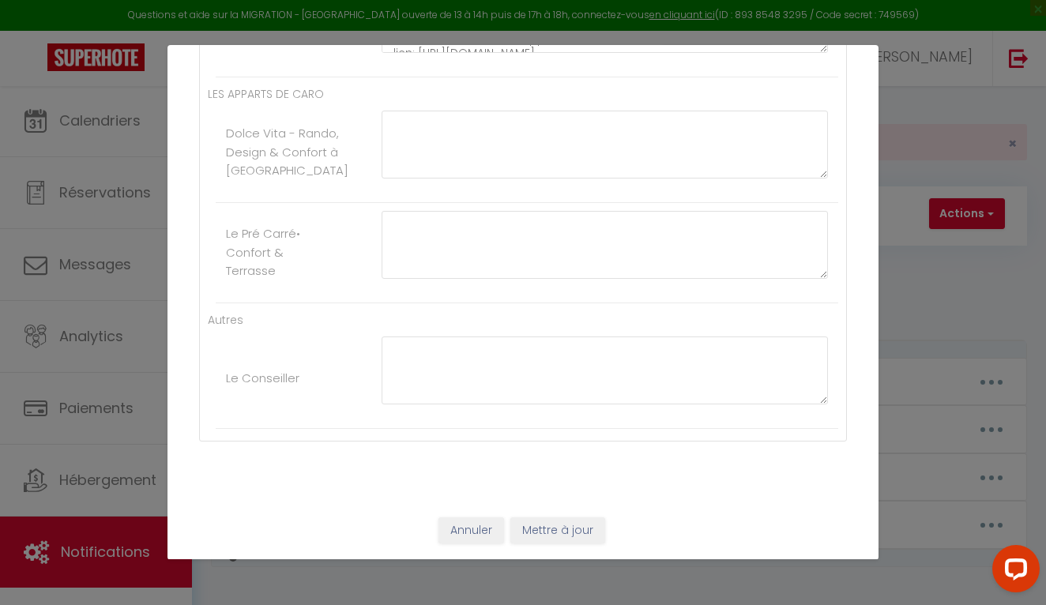
scroll to position [750, 0]
click at [539, 536] on button "Mettre à jour" at bounding box center [557, 530] width 95 height 27
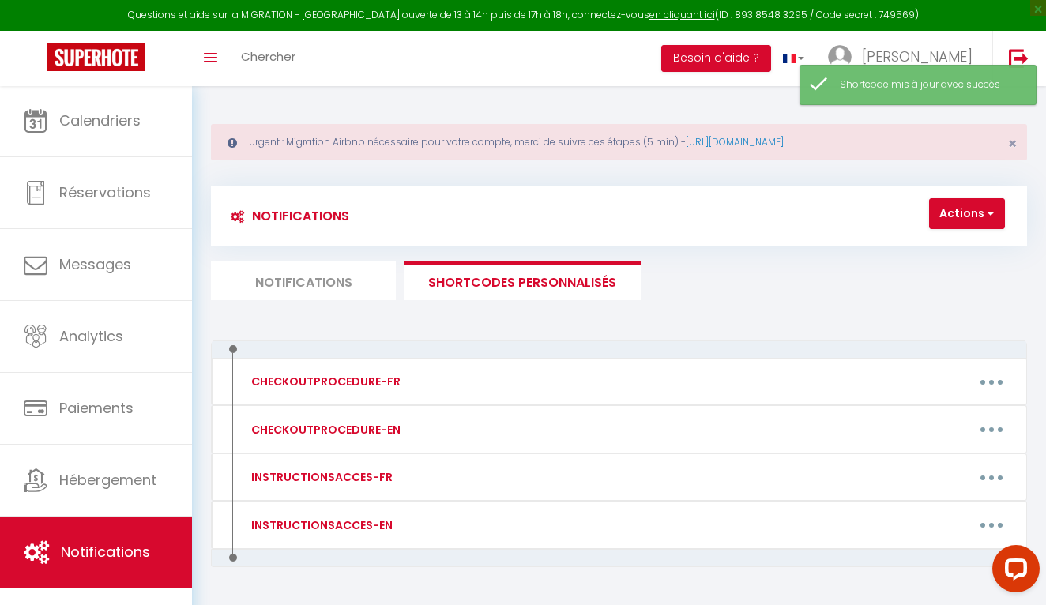
click at [995, 213] on button "Actions" at bounding box center [967, 214] width 76 height 32
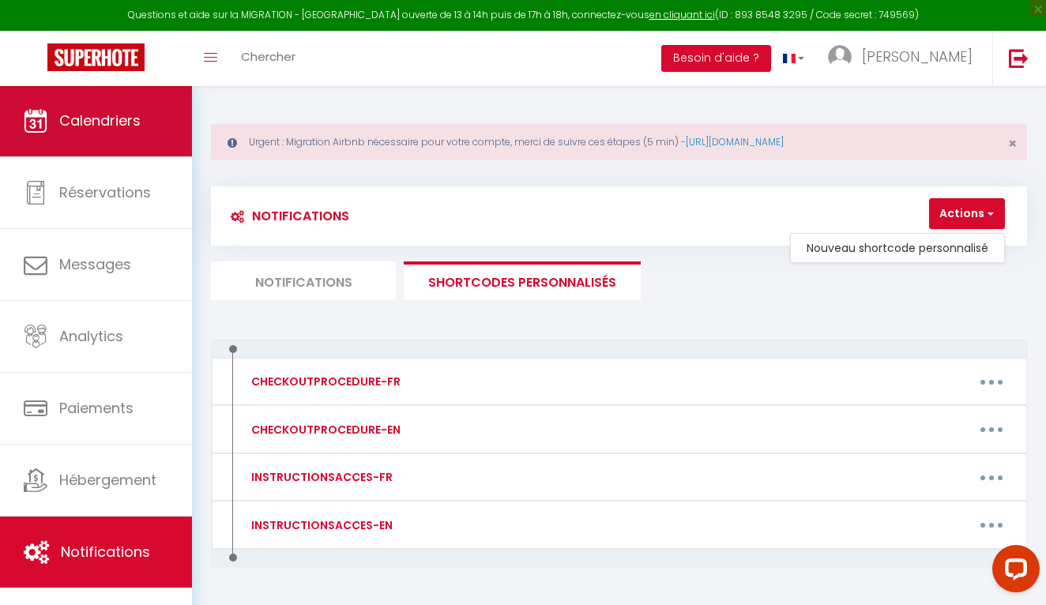
click at [122, 133] on link "Calendriers" at bounding box center [96, 120] width 192 height 71
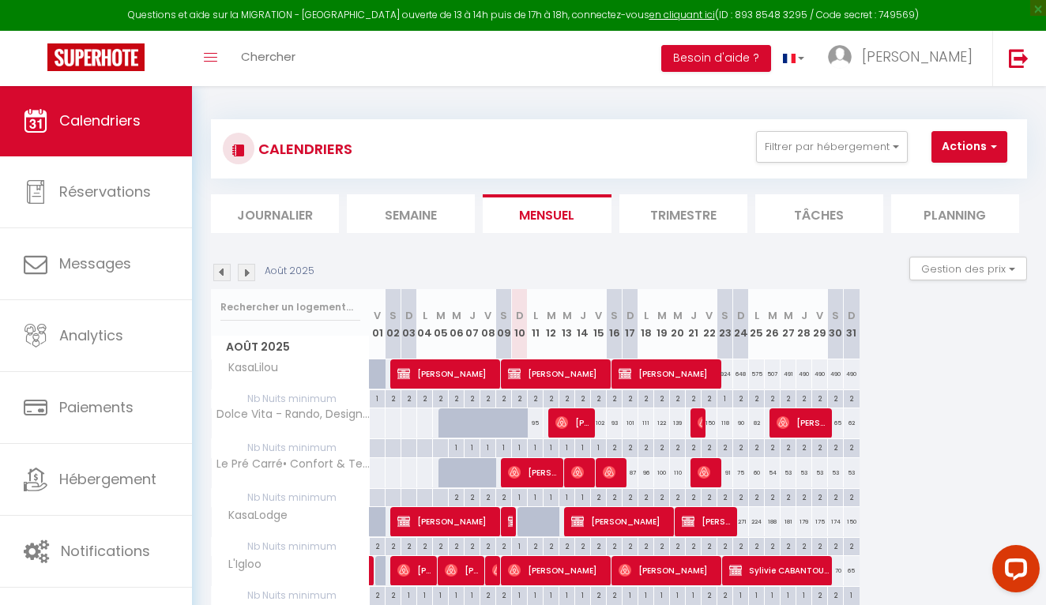
click at [1004, 149] on button "Actions" at bounding box center [969, 147] width 76 height 32
click at [970, 181] on link "Nouvelle réservation" at bounding box center [975, 183] width 137 height 24
select select
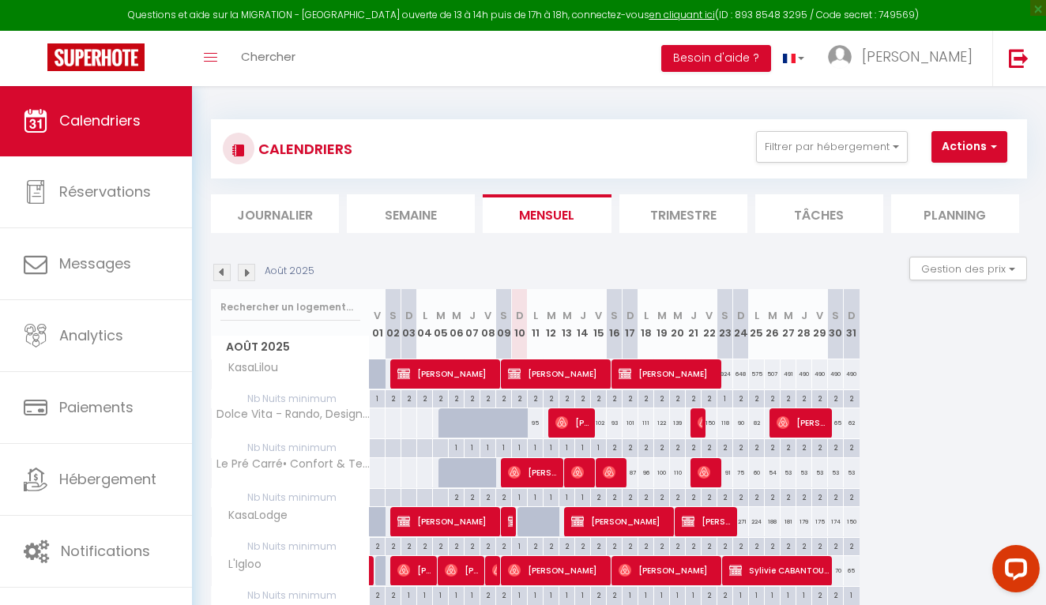
select select
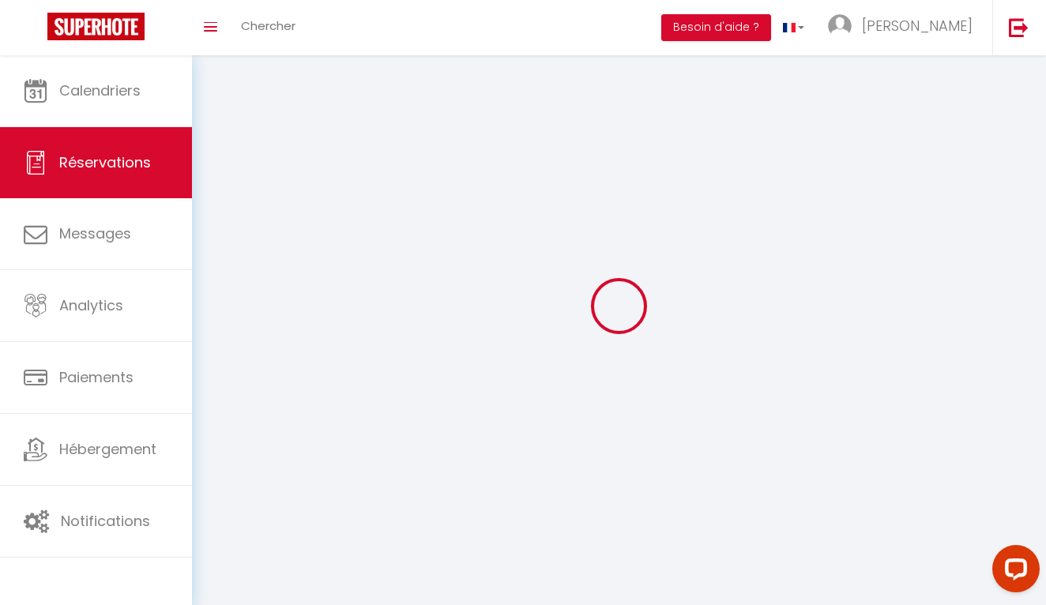
select select
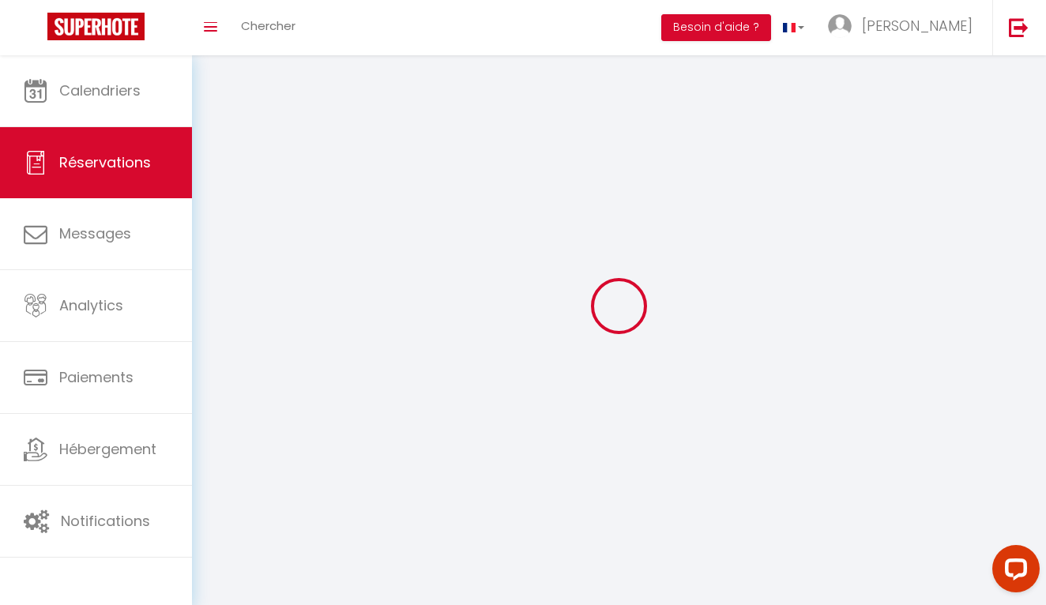
select select
checkbox input "false"
select select
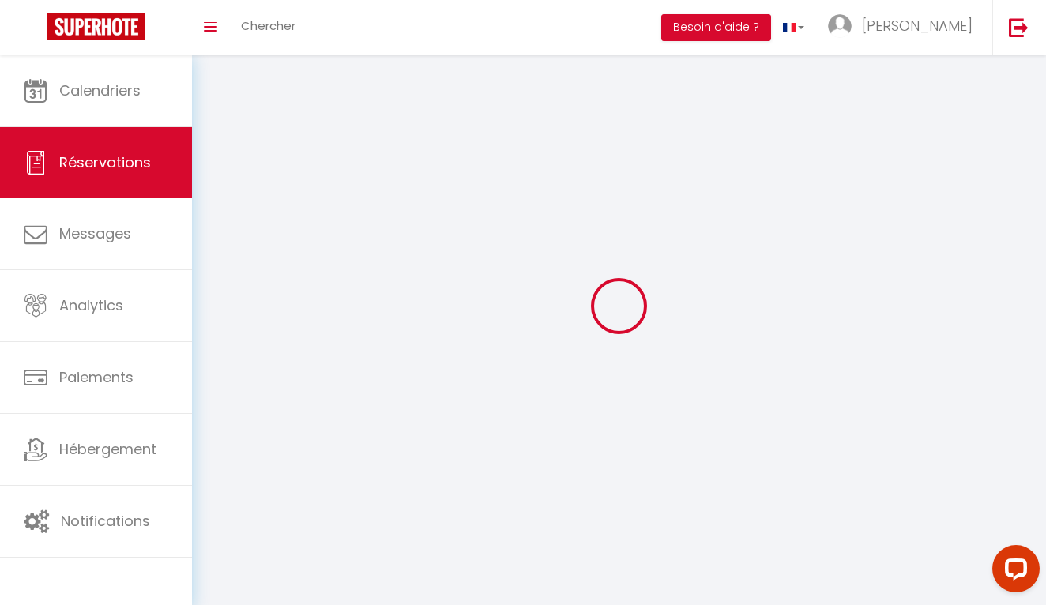
select select
checkbox input "false"
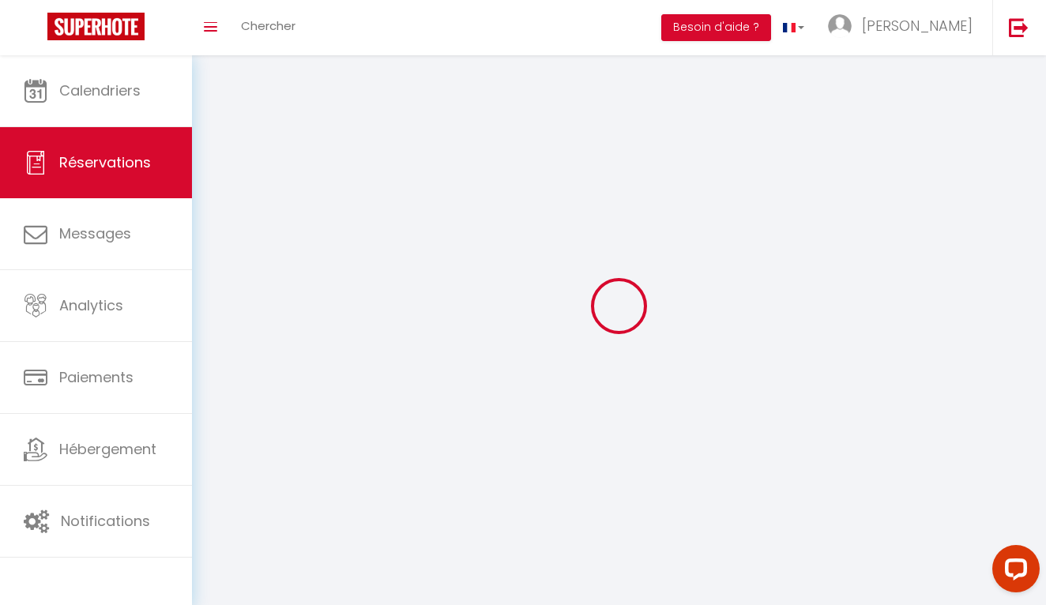
select select
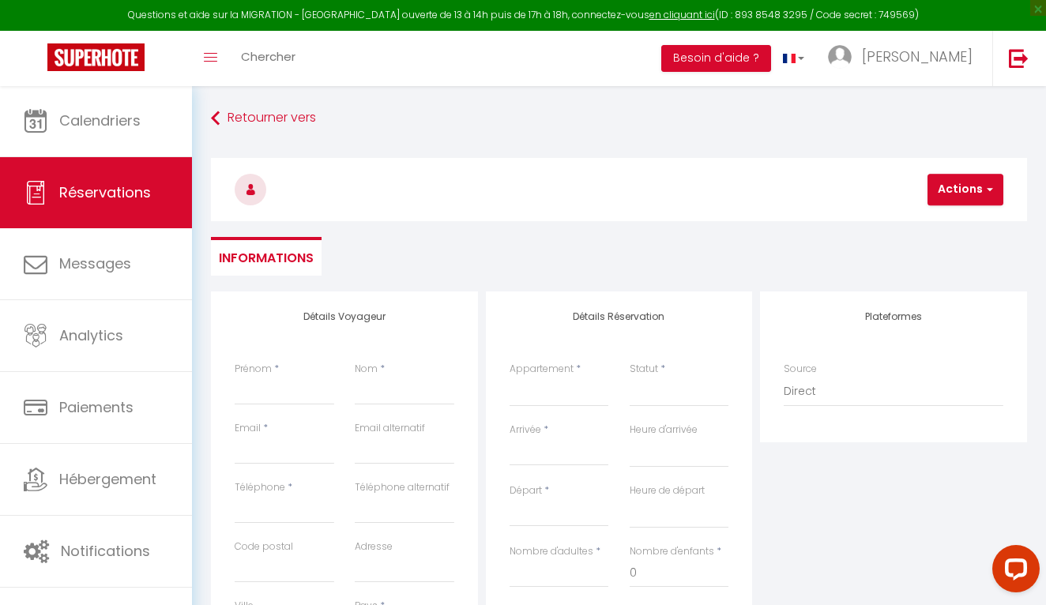
select select
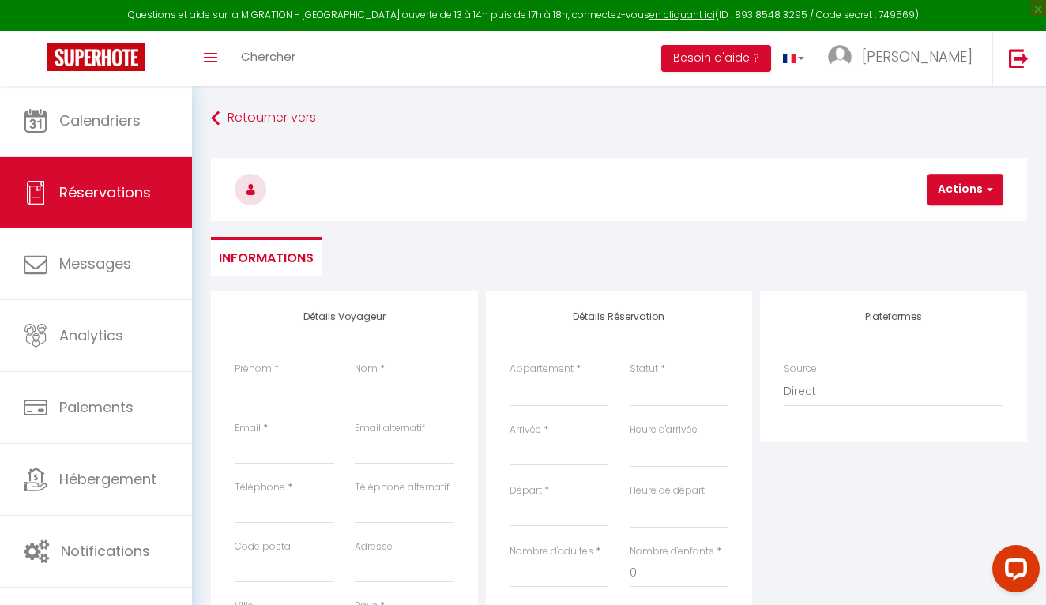
checkbox input "false"
select select
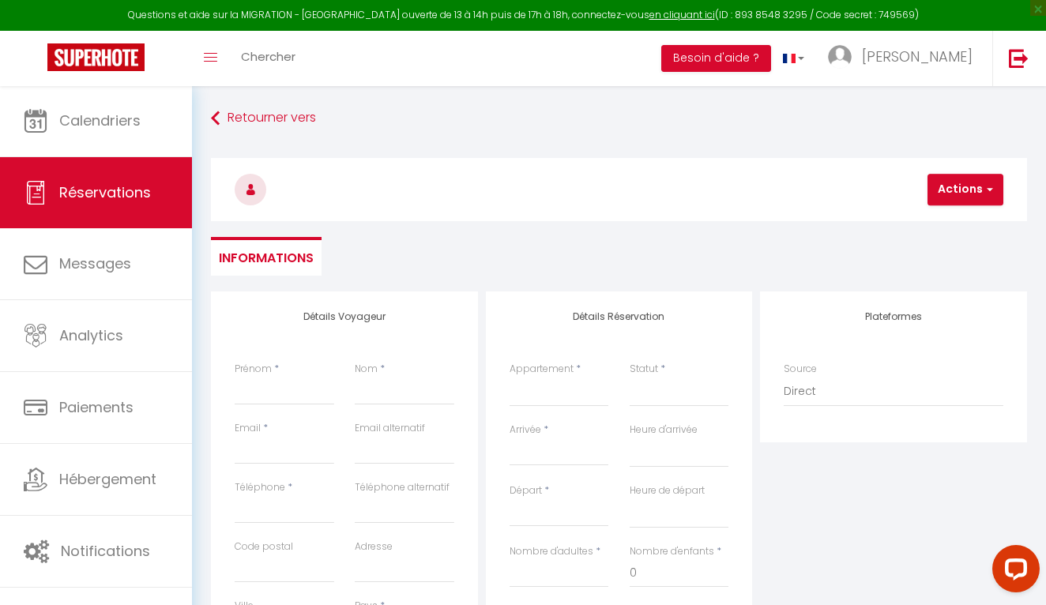
select select
checkbox input "false"
select select
select select "68795"
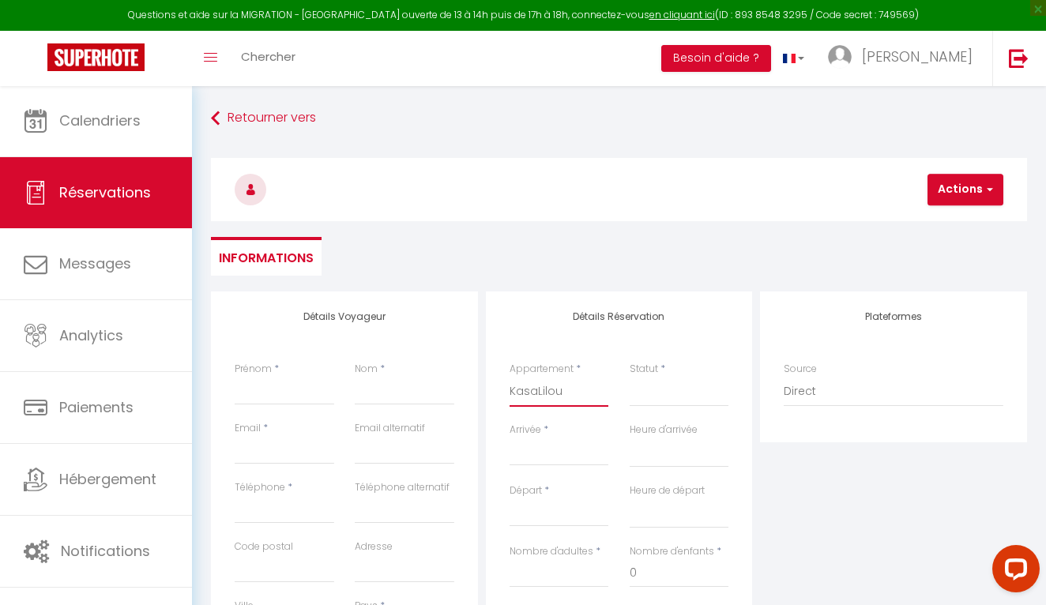
select select
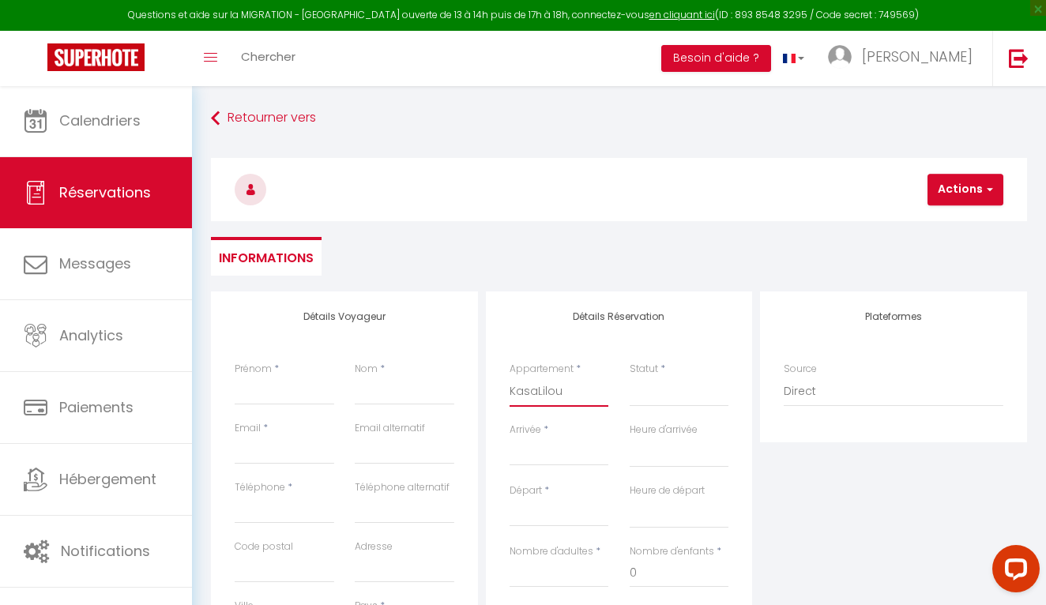
select select
checkbox input "false"
select select
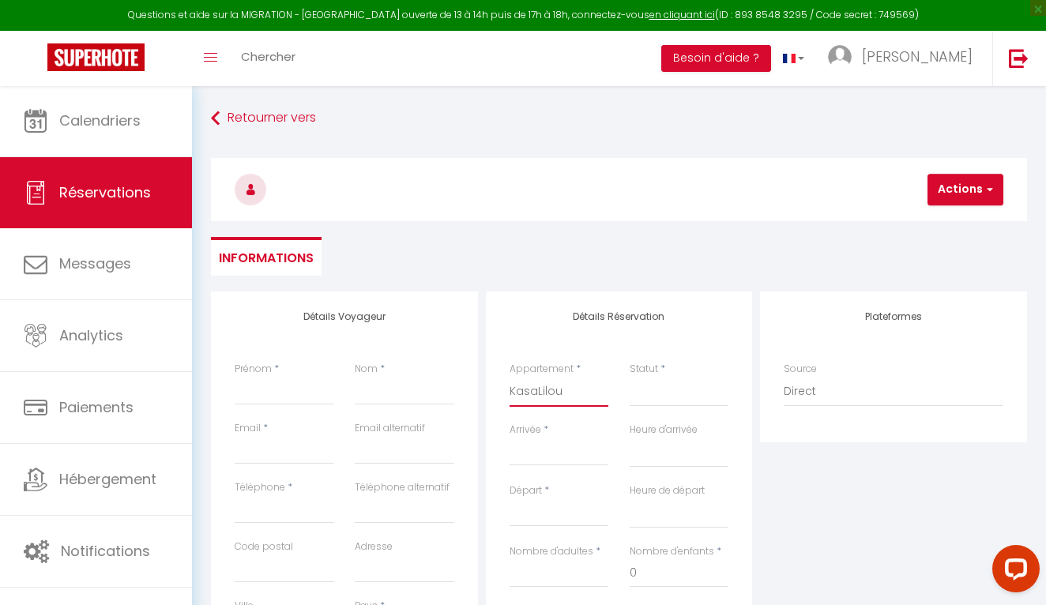
select select
checkbox input "false"
click at [543, 452] on input "Arrivée" at bounding box center [559, 453] width 100 height 21
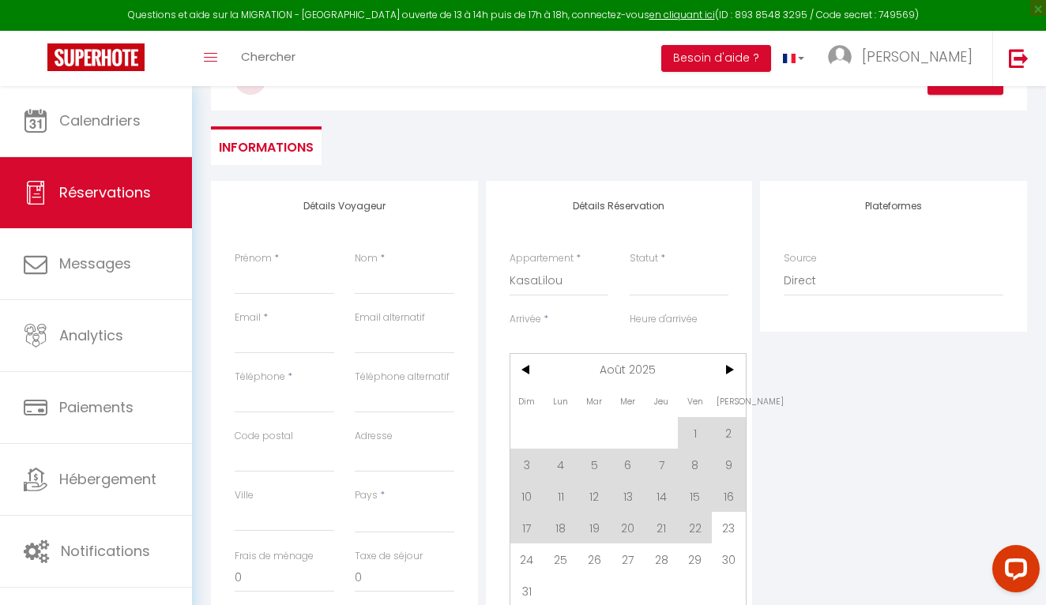
scroll to position [122, 0]
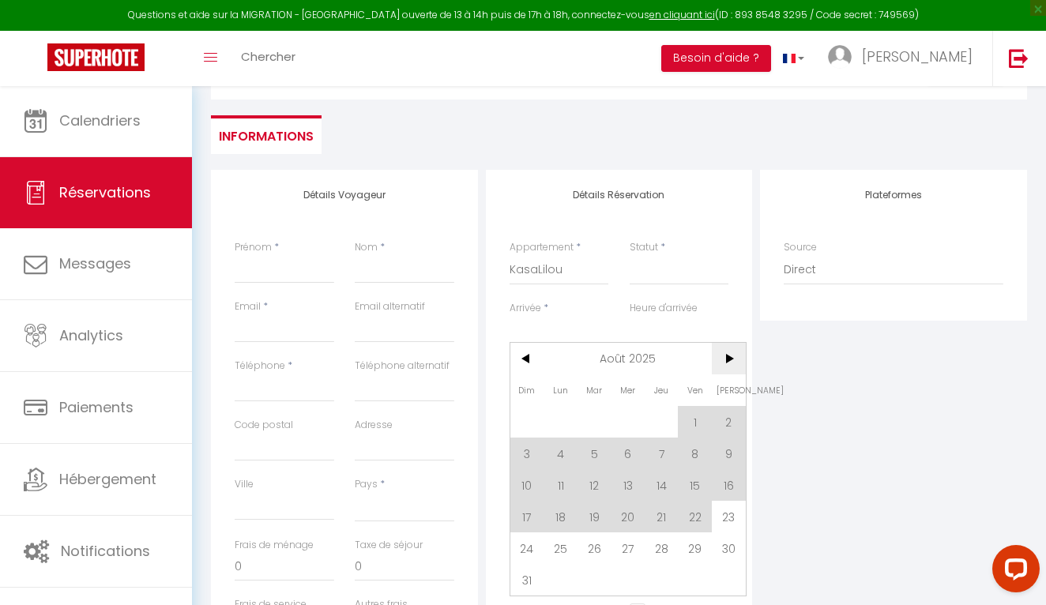
click at [725, 359] on span ">" at bounding box center [729, 359] width 34 height 32
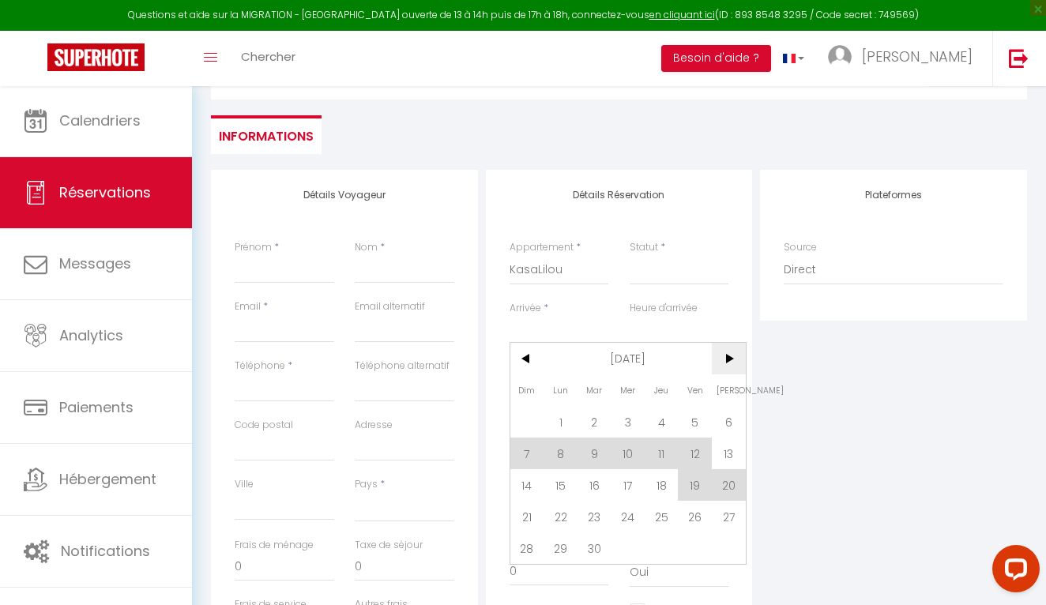
click at [725, 359] on span ">" at bounding box center [729, 359] width 34 height 32
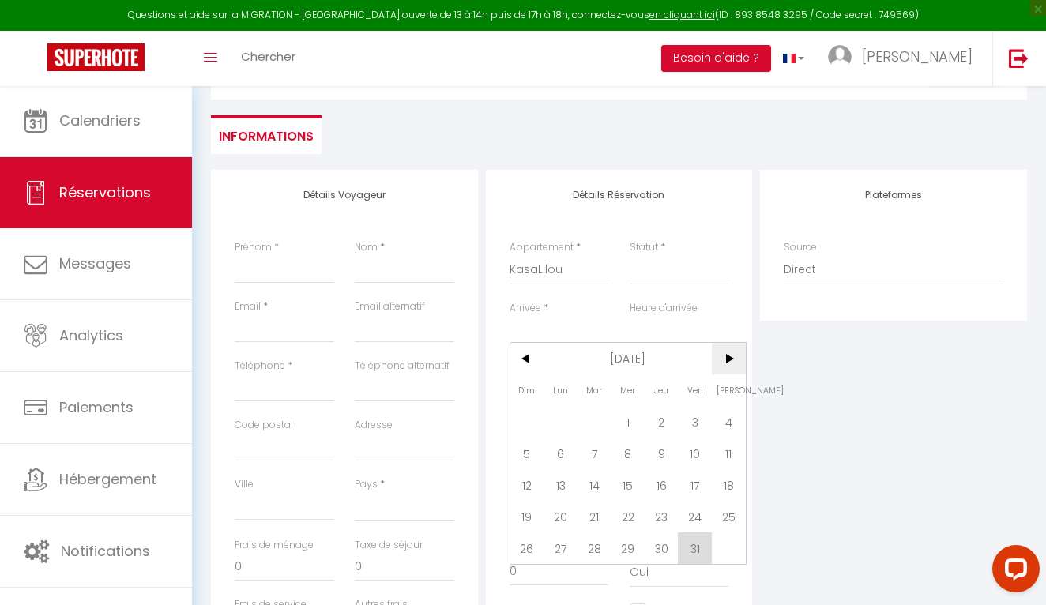
click at [725, 359] on span ">" at bounding box center [729, 359] width 34 height 32
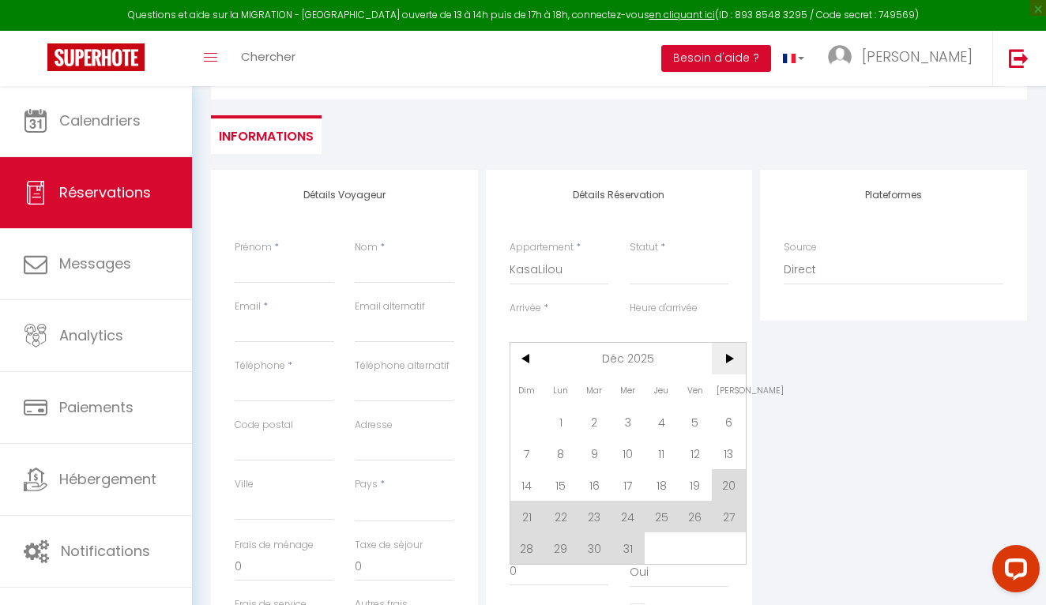
click at [725, 361] on span ">" at bounding box center [729, 359] width 34 height 32
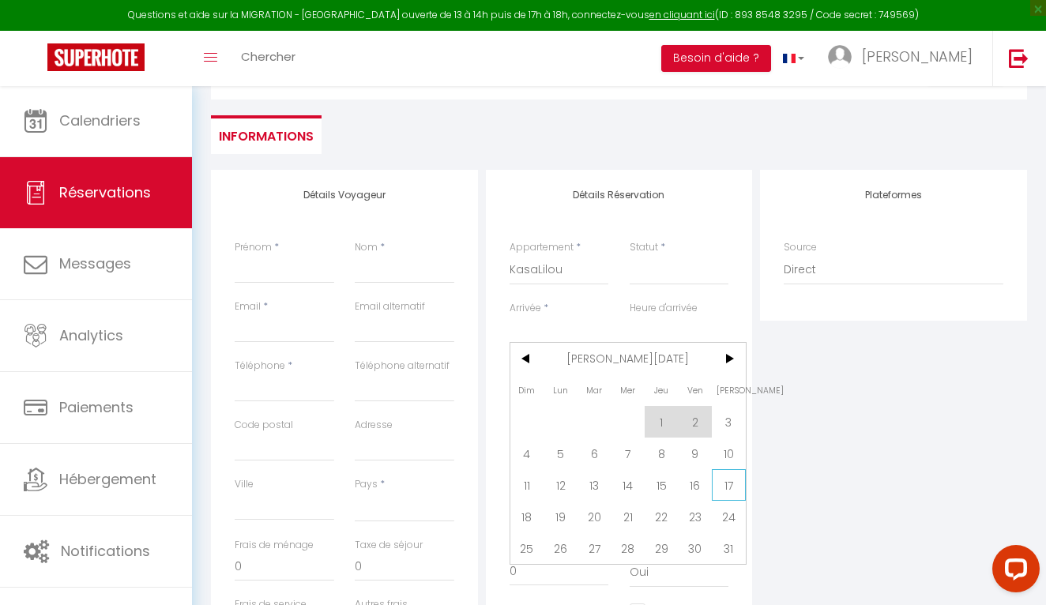
click at [725, 493] on span "17" at bounding box center [729, 485] width 34 height 32
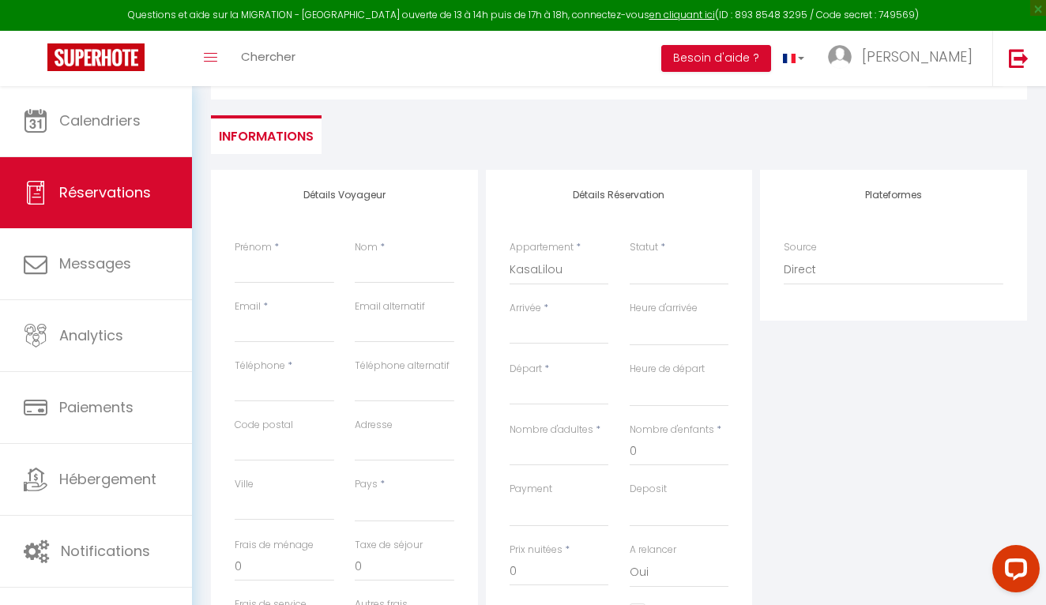
select select
type input "[DATE]"
select select
type input "[DATE]"
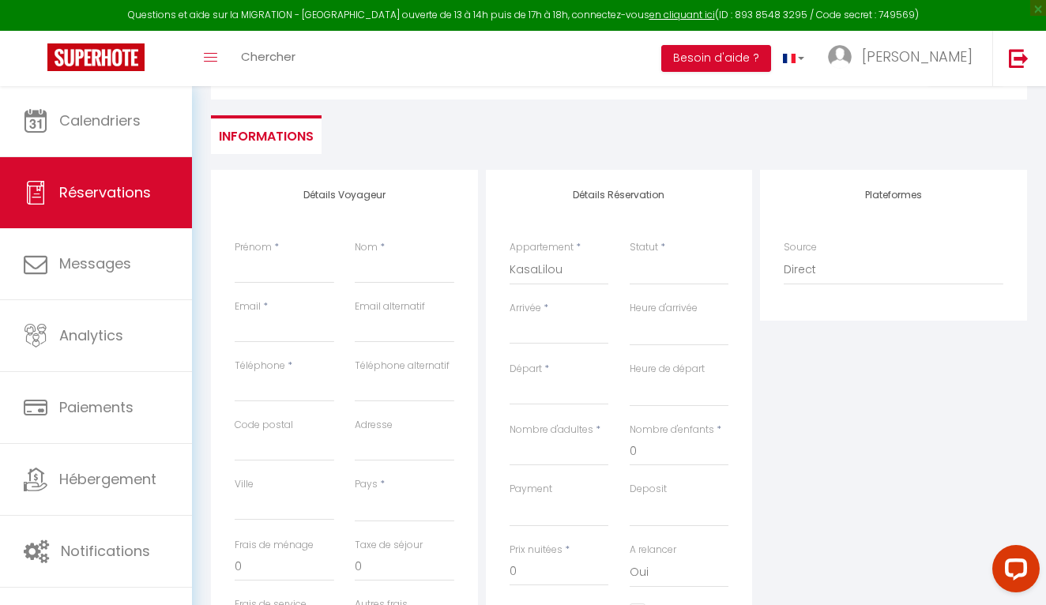
select select
checkbox input "false"
click at [560, 395] on input "[DATE]" at bounding box center [559, 392] width 100 height 21
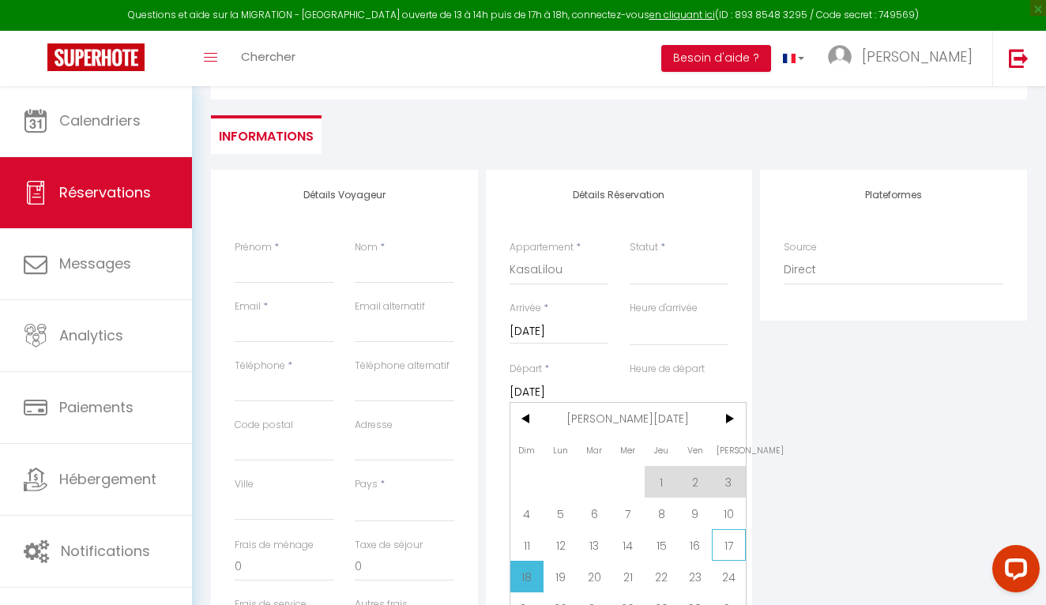
click at [729, 551] on span "17" at bounding box center [729, 545] width 34 height 32
select select
type input "[DATE]"
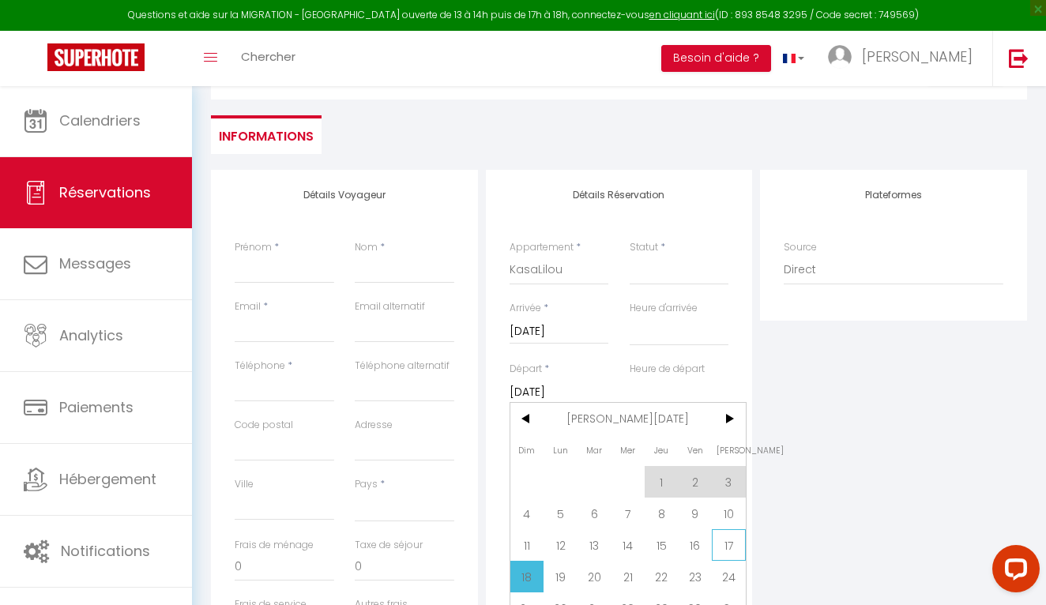
select select
checkbox input "false"
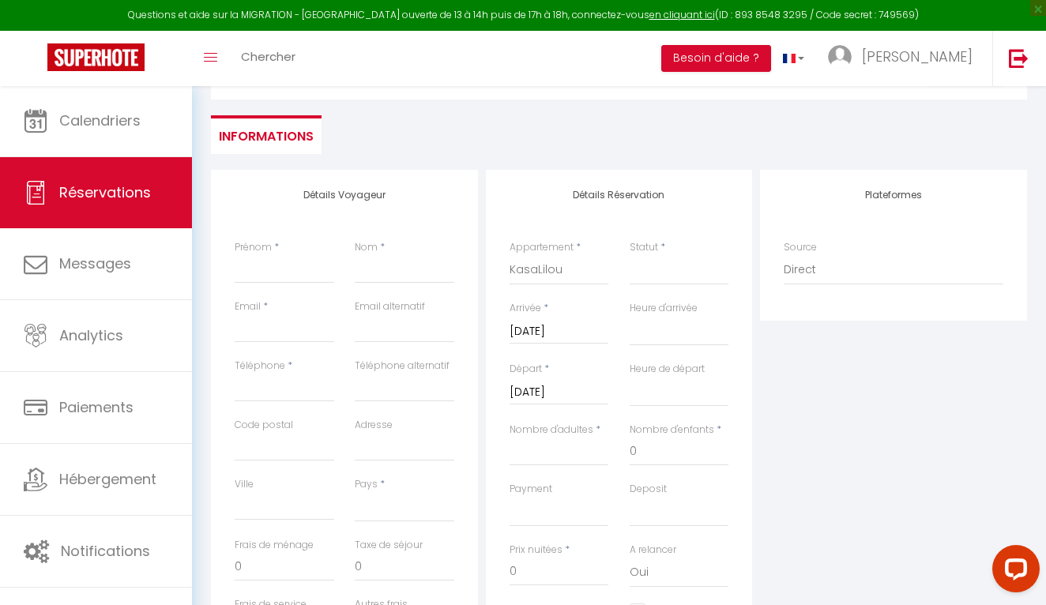
click at [568, 385] on input "[DATE]" at bounding box center [559, 392] width 100 height 21
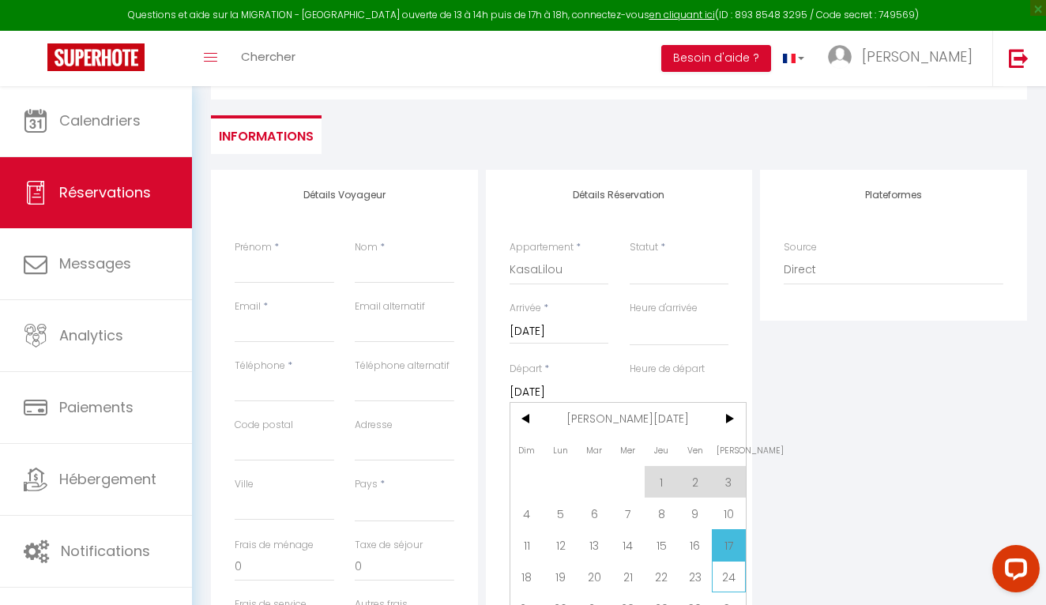
click at [727, 572] on span "24" at bounding box center [729, 577] width 34 height 32
select select
type input "[DATE]"
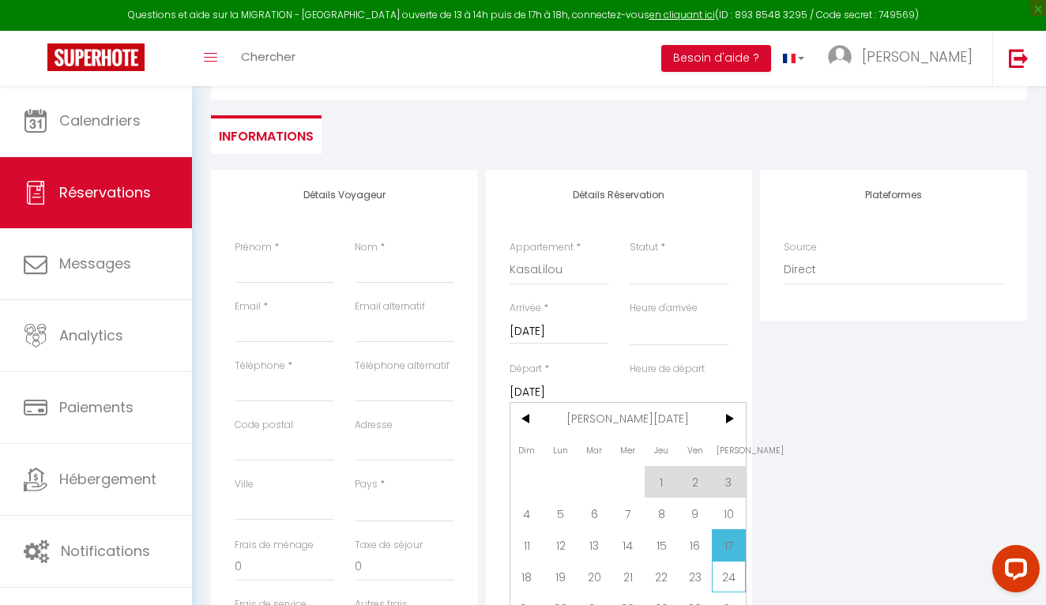
select select
checkbox input "false"
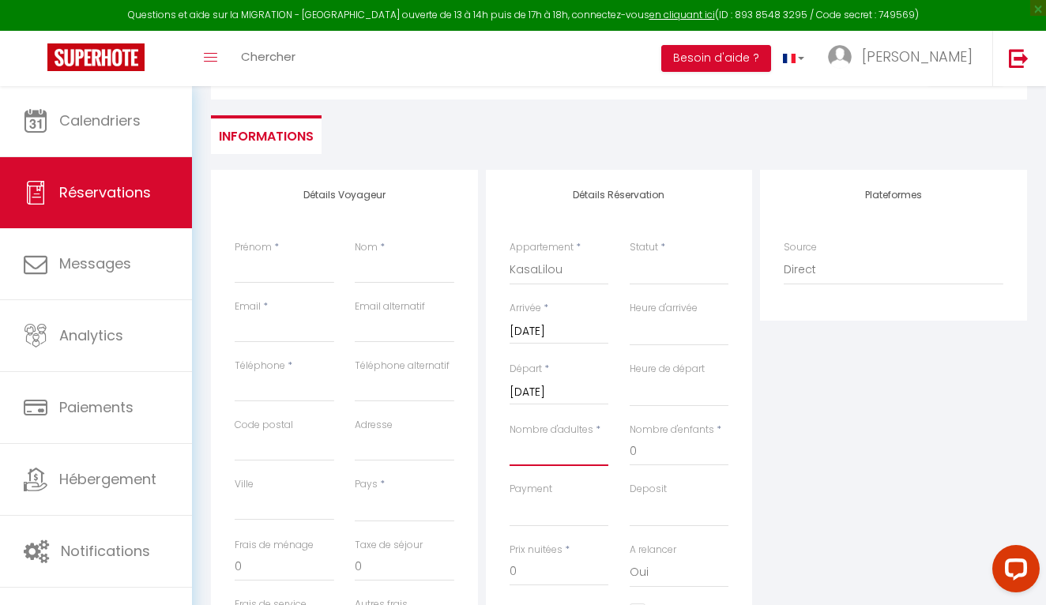
click at [584, 455] on input "Nombre d'adultes" at bounding box center [559, 452] width 100 height 28
type input "1"
select select
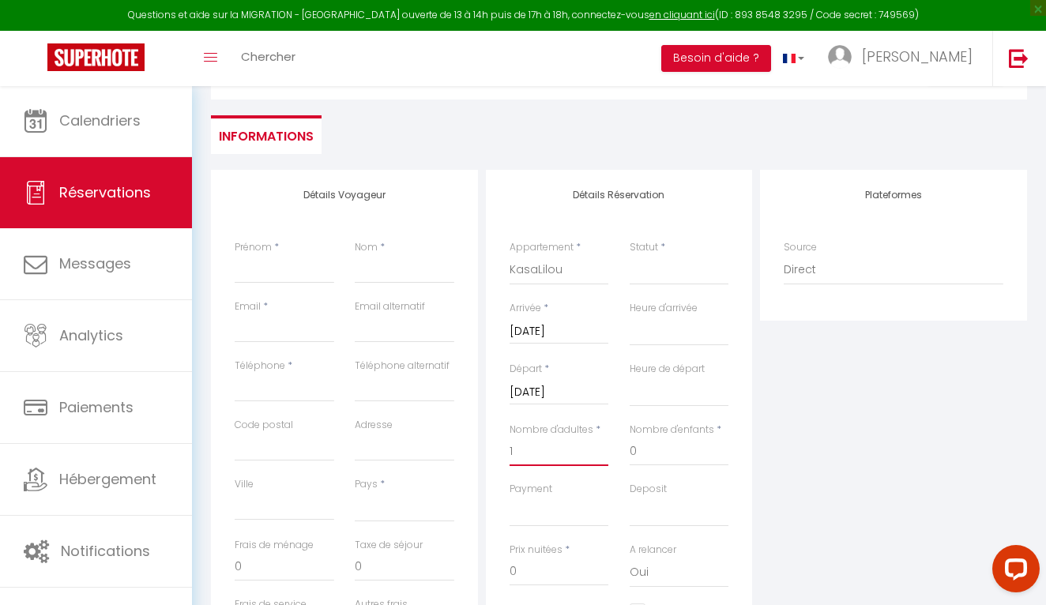
select select
checkbox input "false"
select select
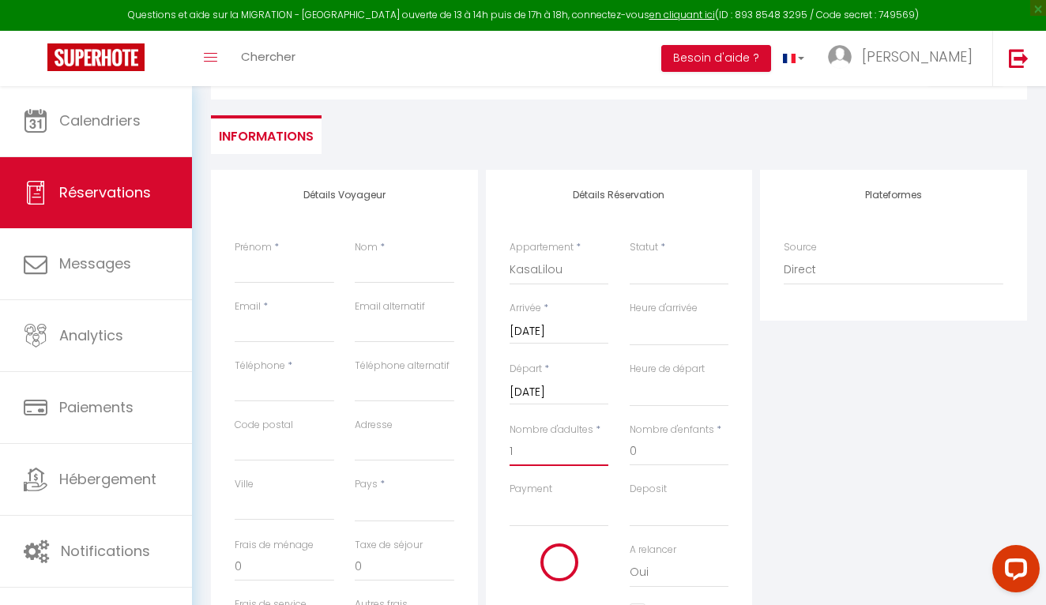
type input "280"
type input "25.2"
select select
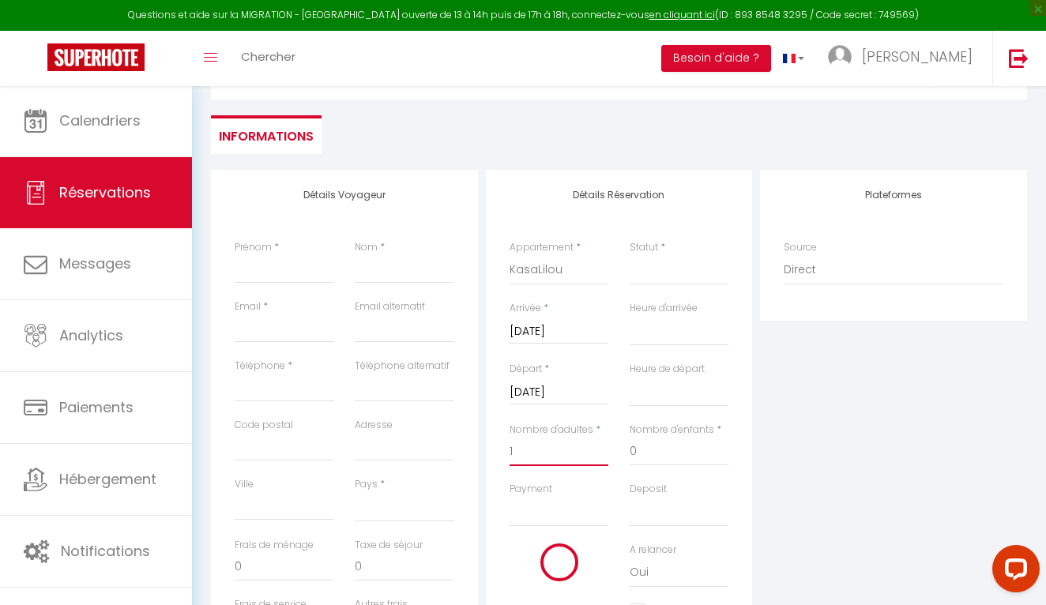
select select
type input "5090.4"
checkbox input "false"
type input "15"
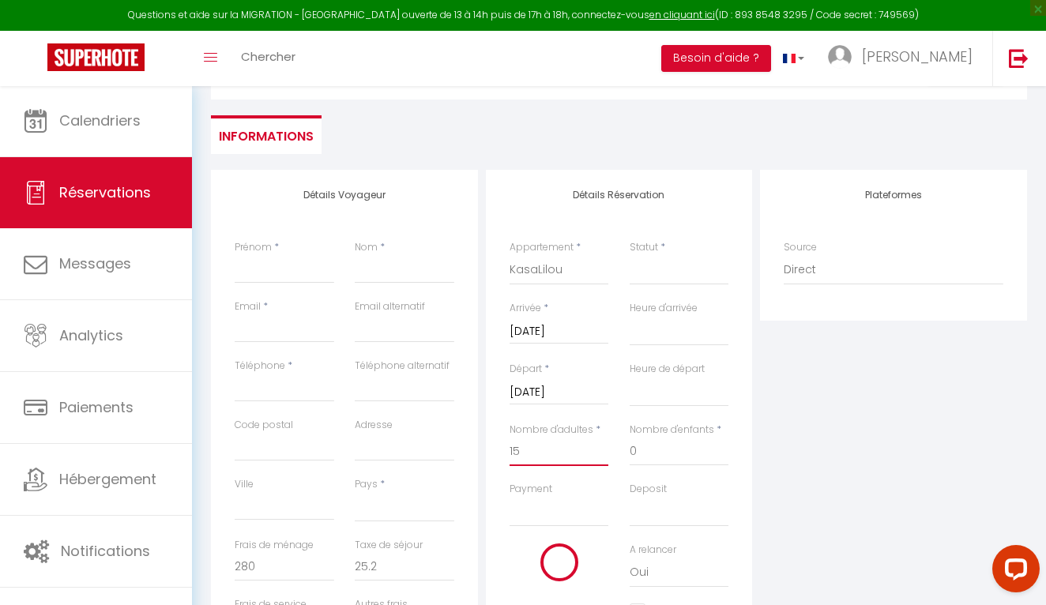
select select
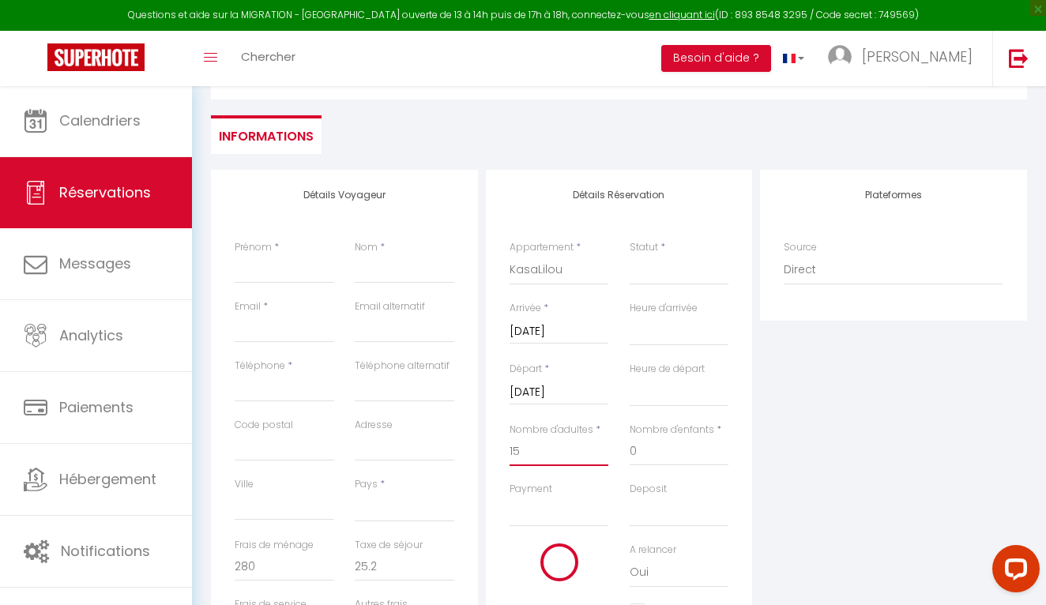
select select
checkbox input "false"
select select
type input "378"
select select
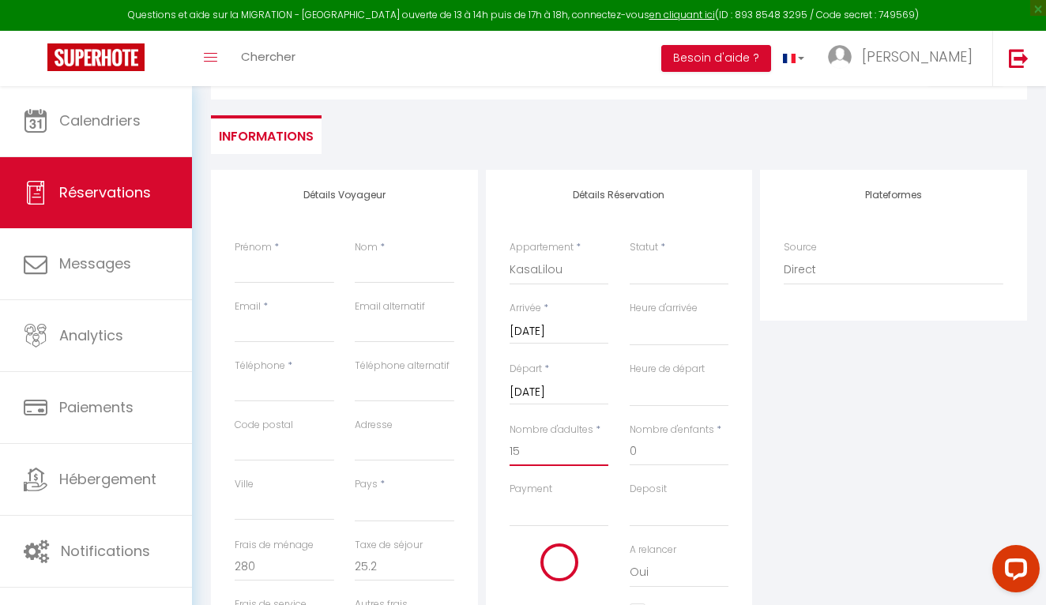
select select
type input "5580.4"
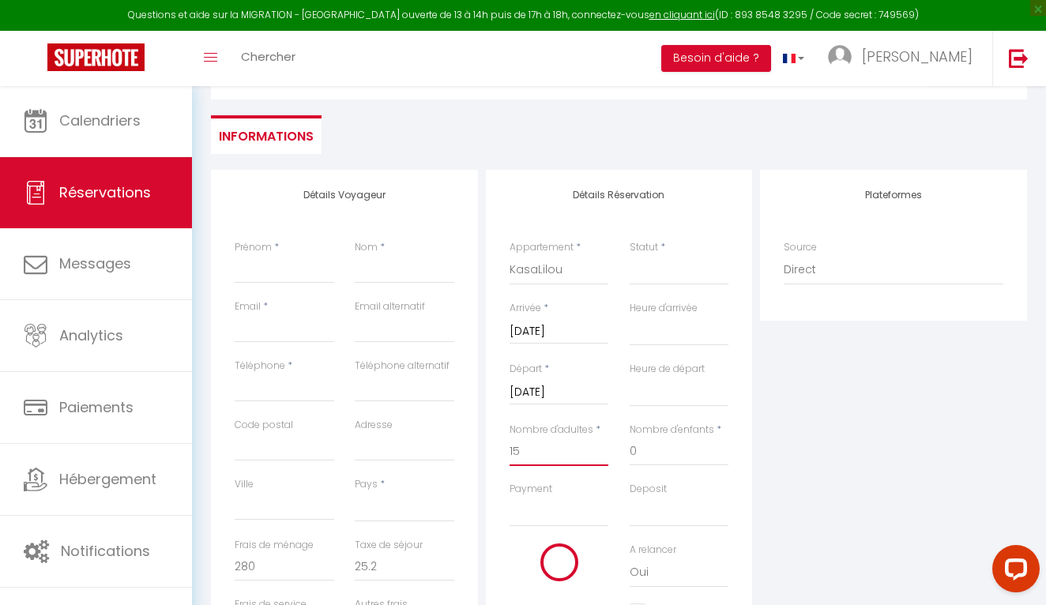
checkbox input "false"
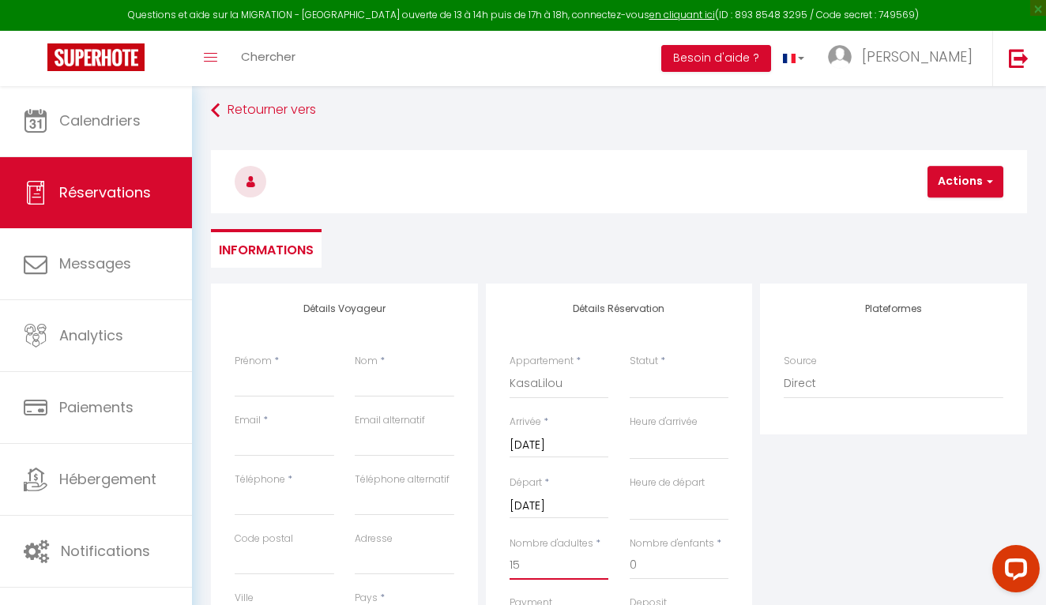
scroll to position [6, 0]
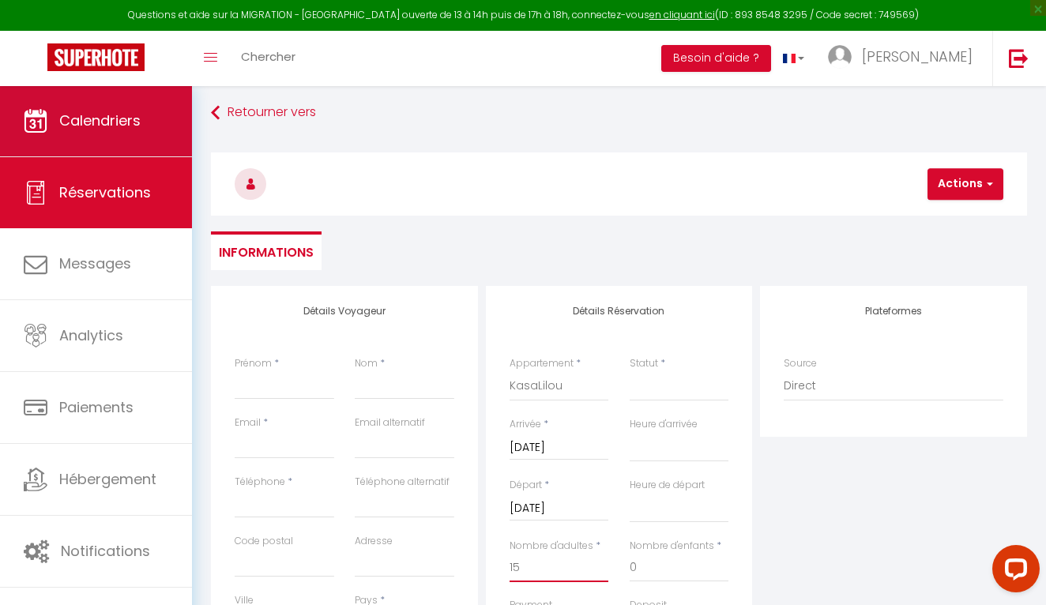
type input "15"
click at [83, 119] on span "Calendriers" at bounding box center [99, 121] width 81 height 20
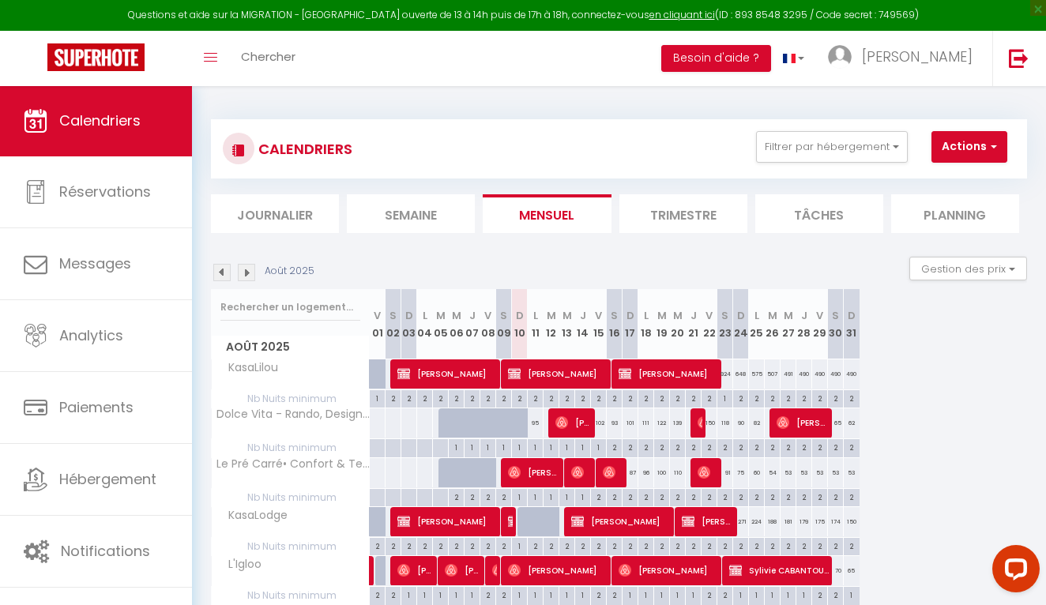
click at [252, 274] on img at bounding box center [246, 272] width 17 height 17
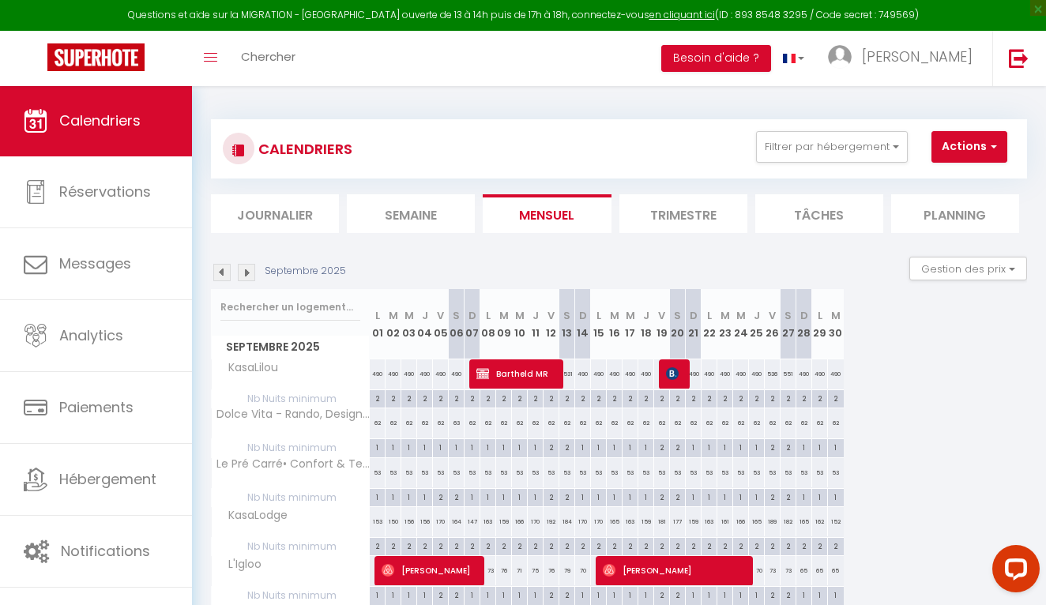
click at [252, 274] on img at bounding box center [246, 272] width 17 height 17
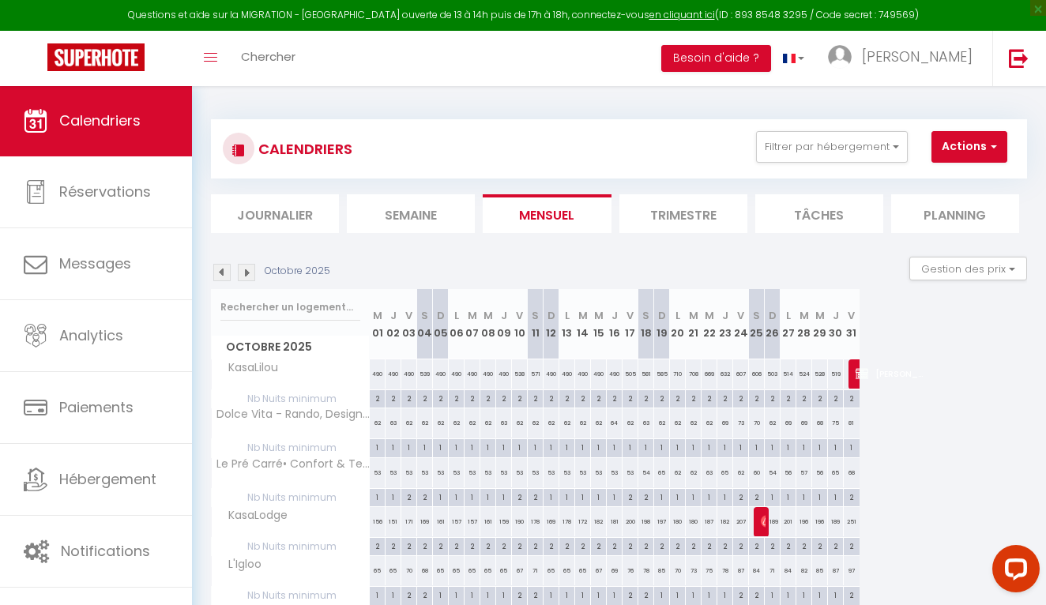
click at [252, 274] on img at bounding box center [246, 272] width 17 height 17
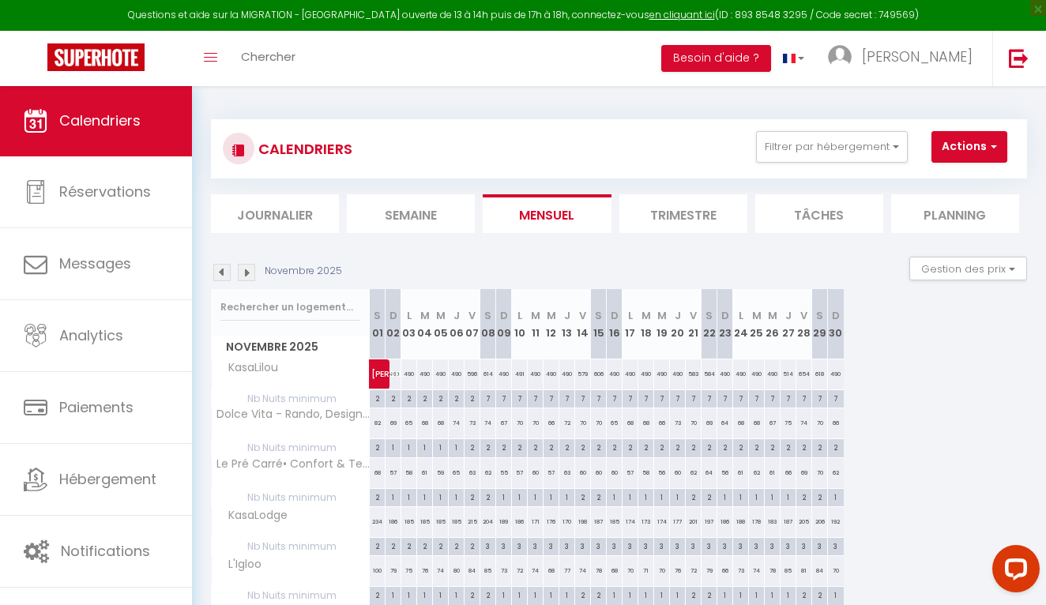
click at [252, 274] on img at bounding box center [246, 272] width 17 height 17
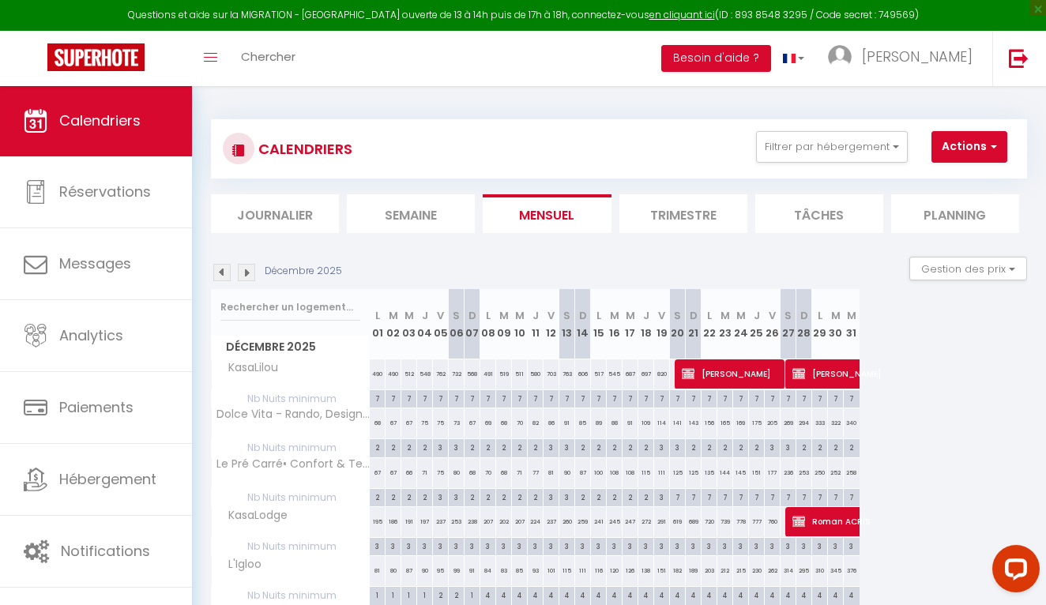
click at [252, 274] on img at bounding box center [246, 272] width 17 height 17
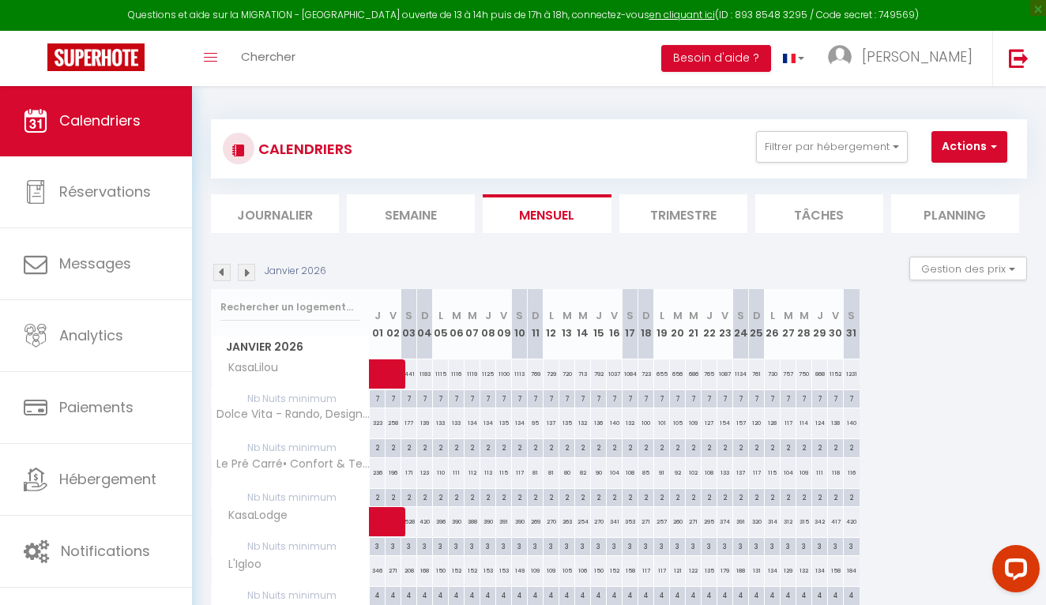
click at [990, 144] on span "button" at bounding box center [991, 146] width 9 height 16
click at [968, 184] on link "Nouvelle réservation" at bounding box center [975, 183] width 137 height 24
select select
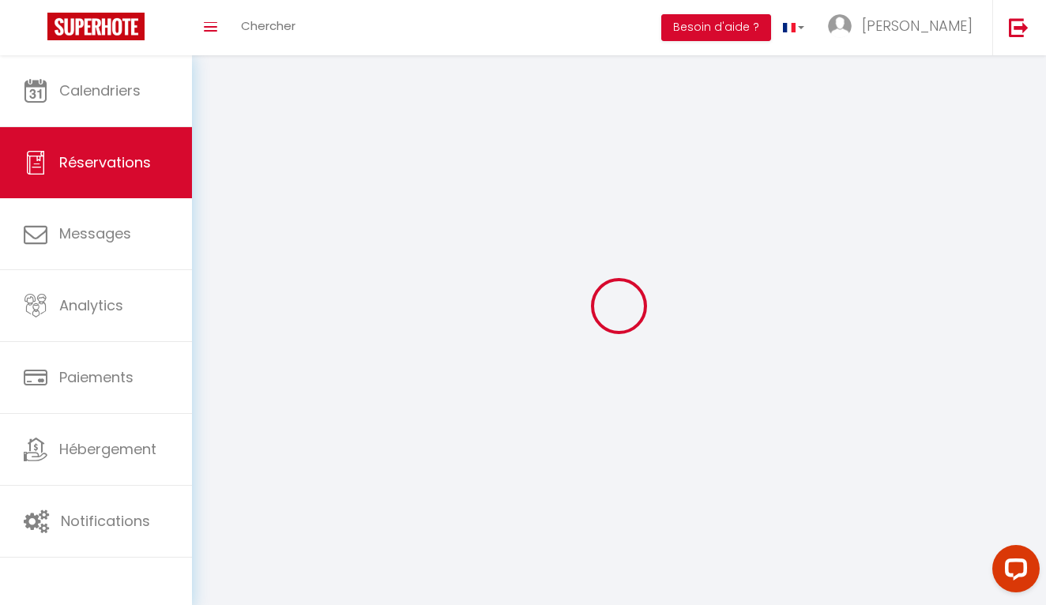
select select
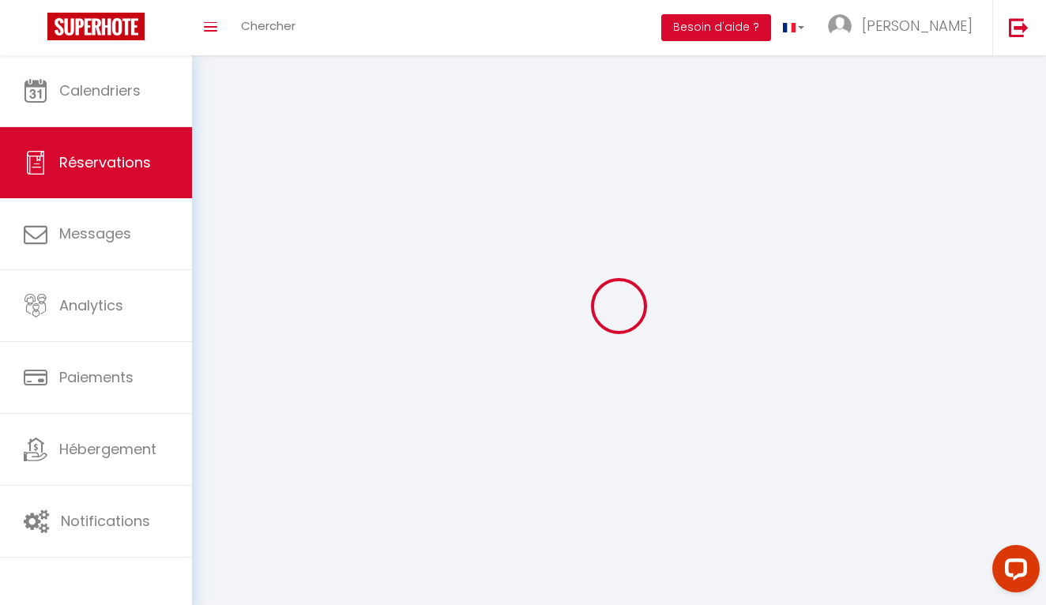
select select
checkbox input "false"
select select
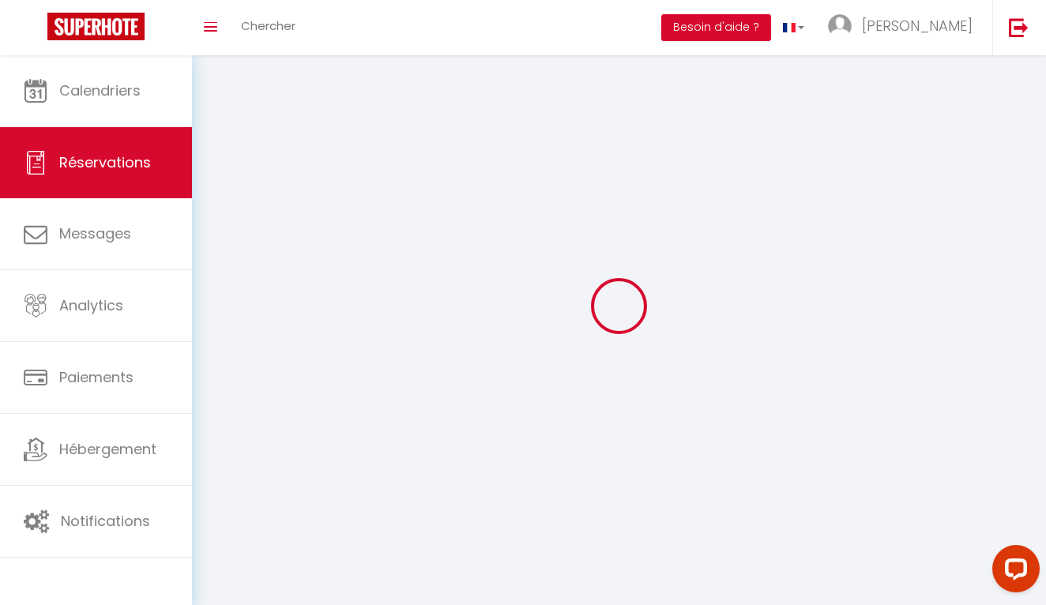
select select
checkbox input "false"
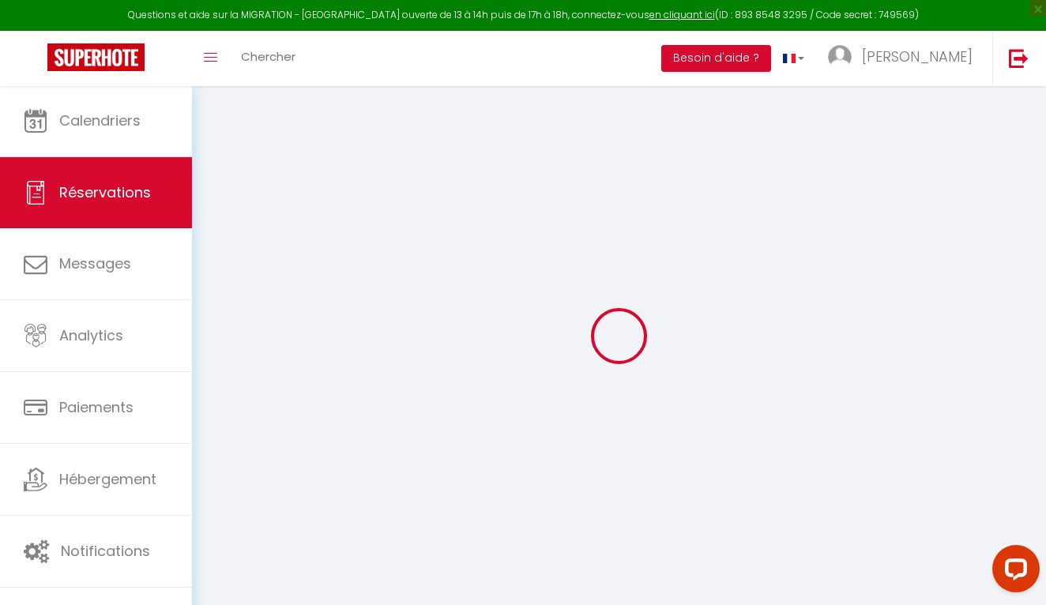
select select
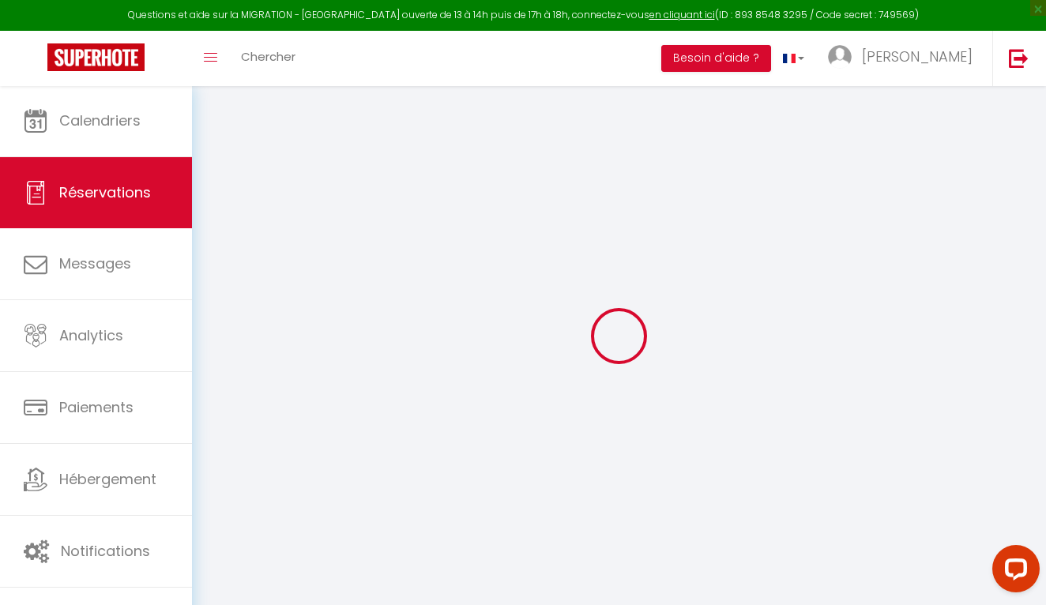
select select
checkbox input "false"
select select
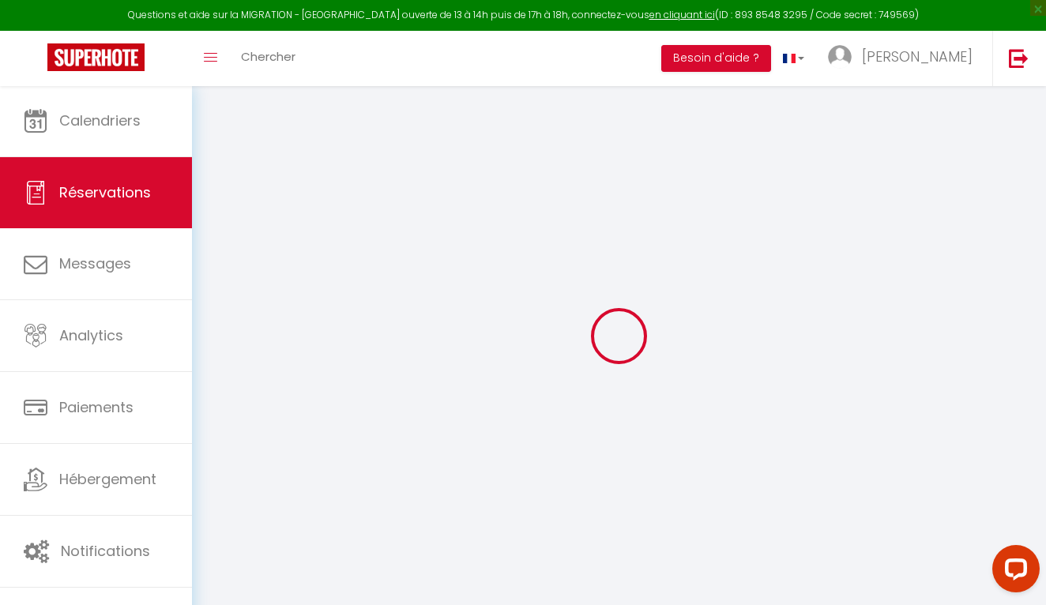
select select
checkbox input "false"
select select
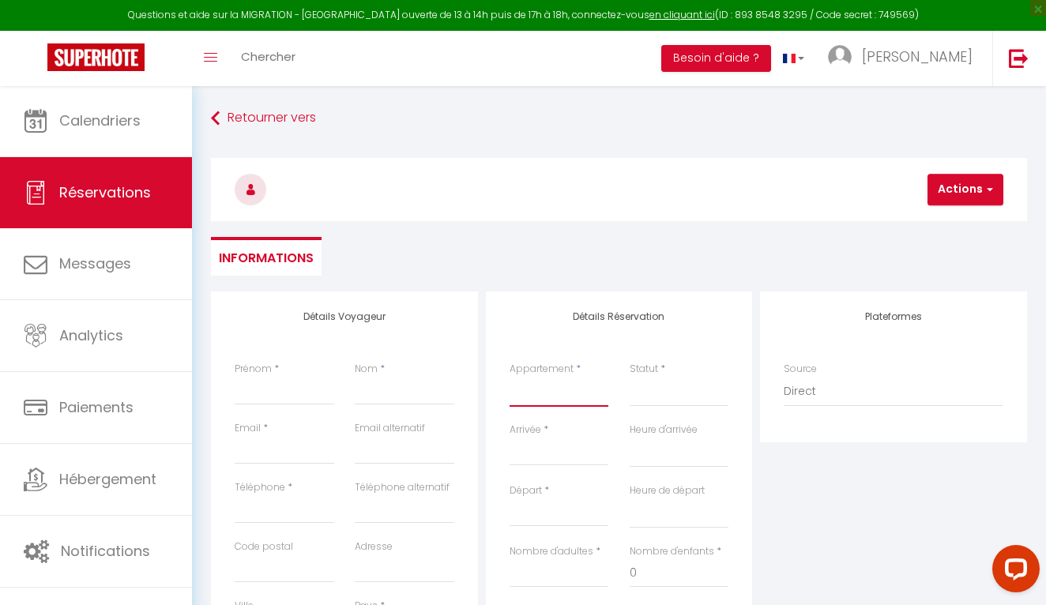
select select "68795"
select select
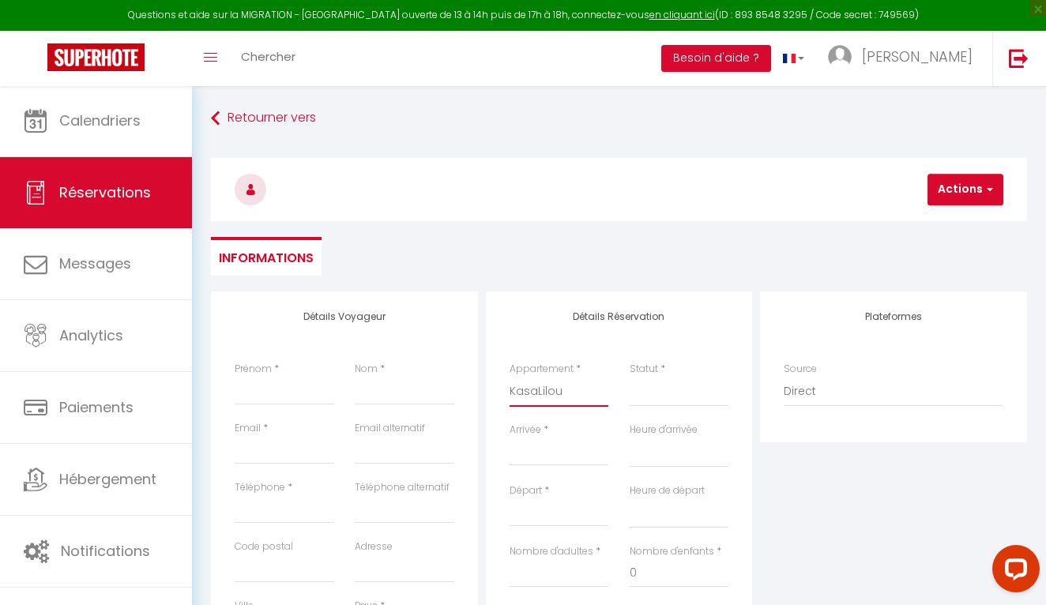
select select
checkbox input "false"
select select
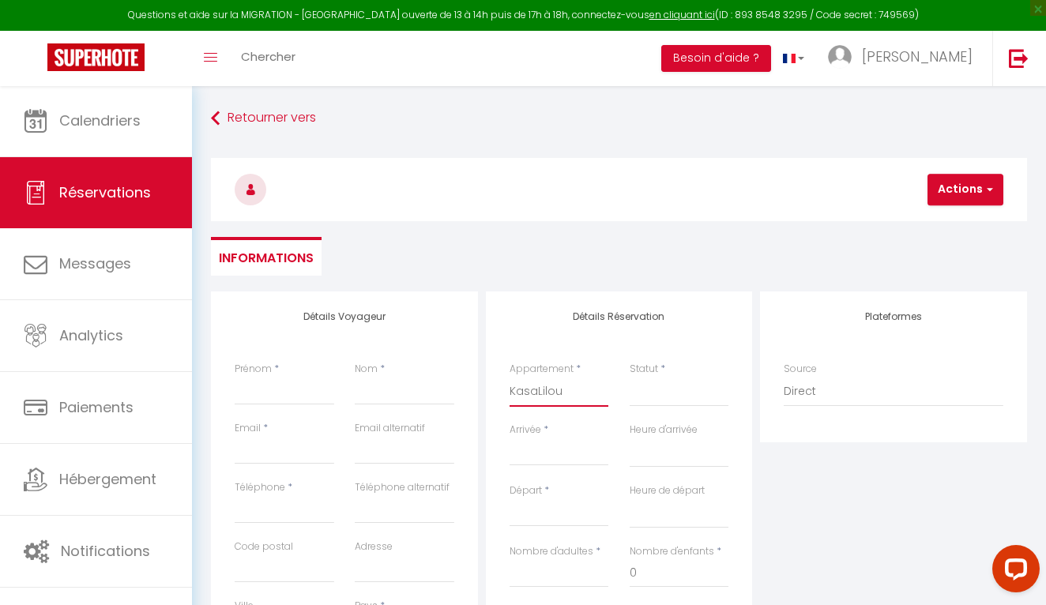
select select
checkbox input "false"
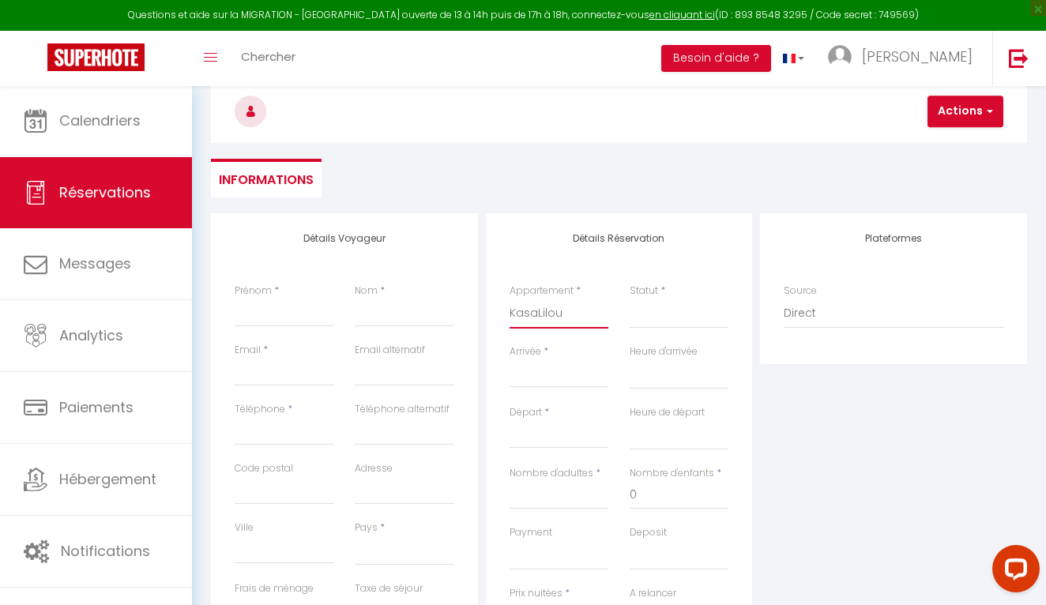
scroll to position [77, 0]
click at [551, 366] on input "Arrivée" at bounding box center [559, 376] width 100 height 21
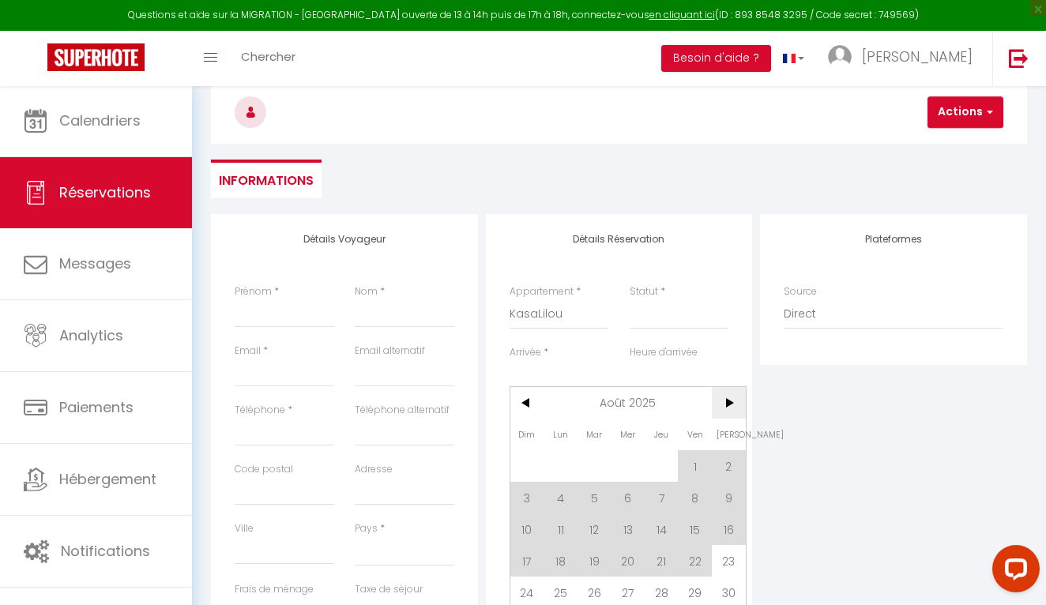
click at [725, 411] on span ">" at bounding box center [729, 403] width 34 height 32
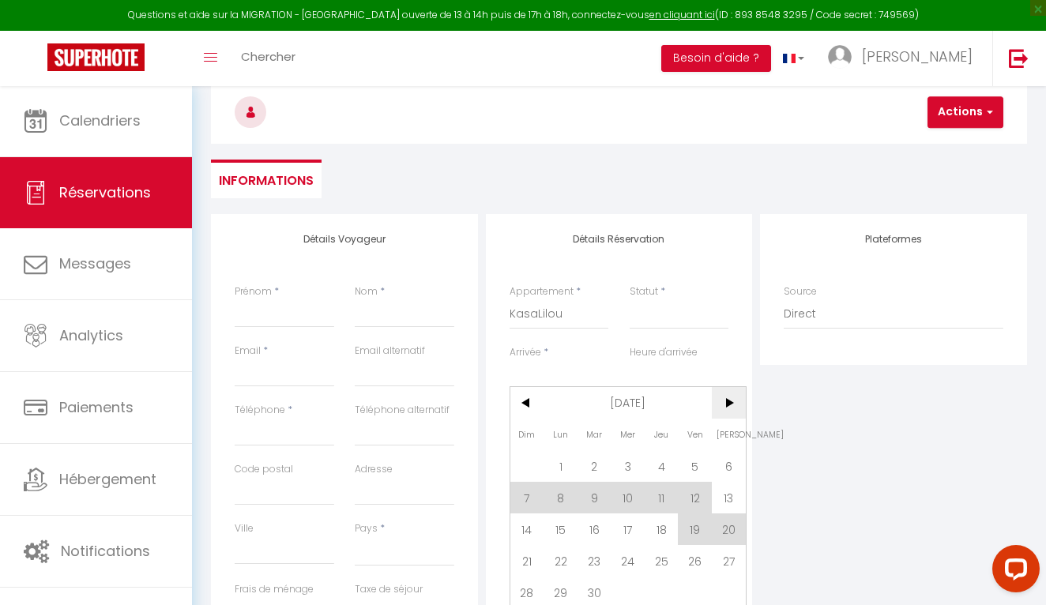
click at [725, 411] on span ">" at bounding box center [729, 403] width 34 height 32
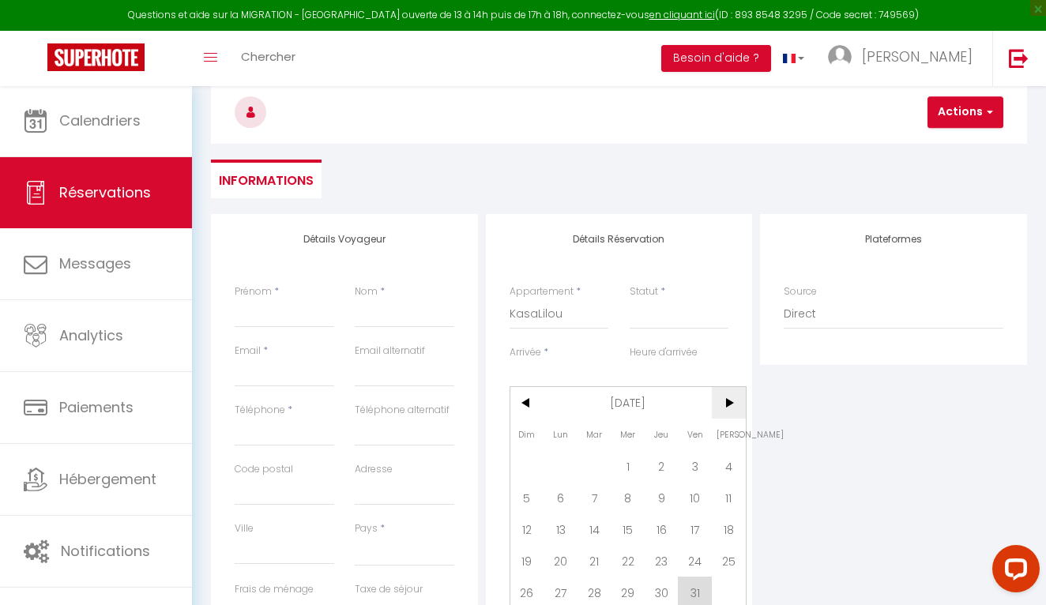
click at [725, 411] on span ">" at bounding box center [729, 403] width 34 height 32
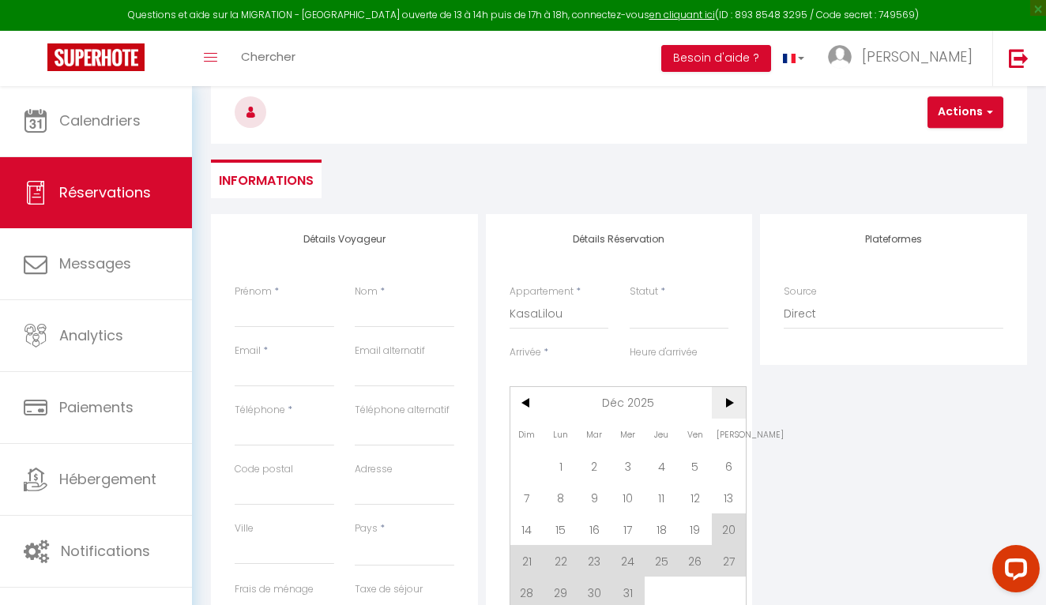
click at [725, 411] on span ">" at bounding box center [729, 403] width 34 height 32
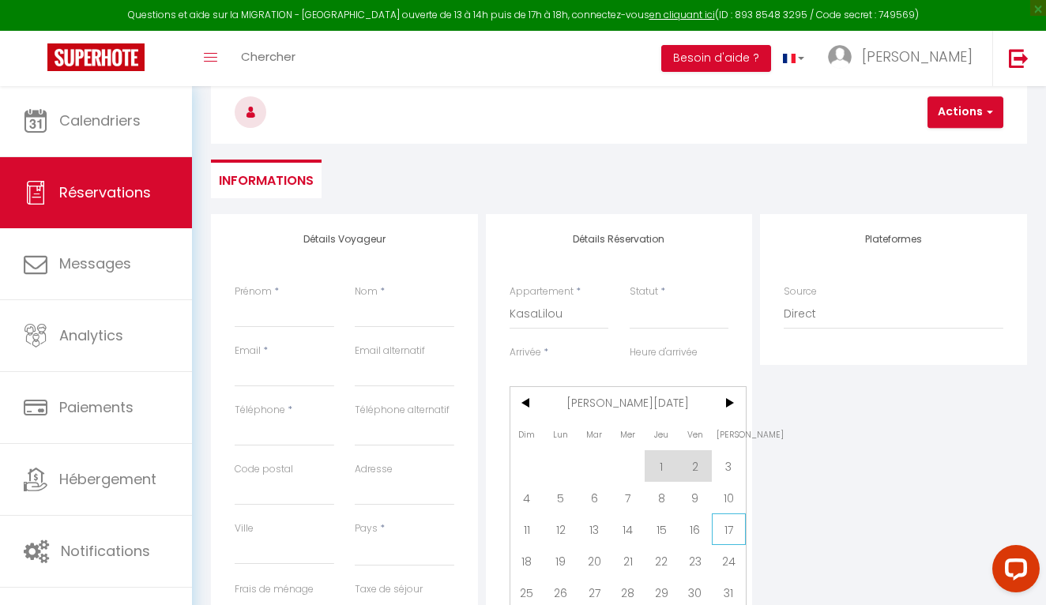
click at [722, 526] on span "17" at bounding box center [729, 529] width 34 height 32
select select
type input "[DATE]"
select select
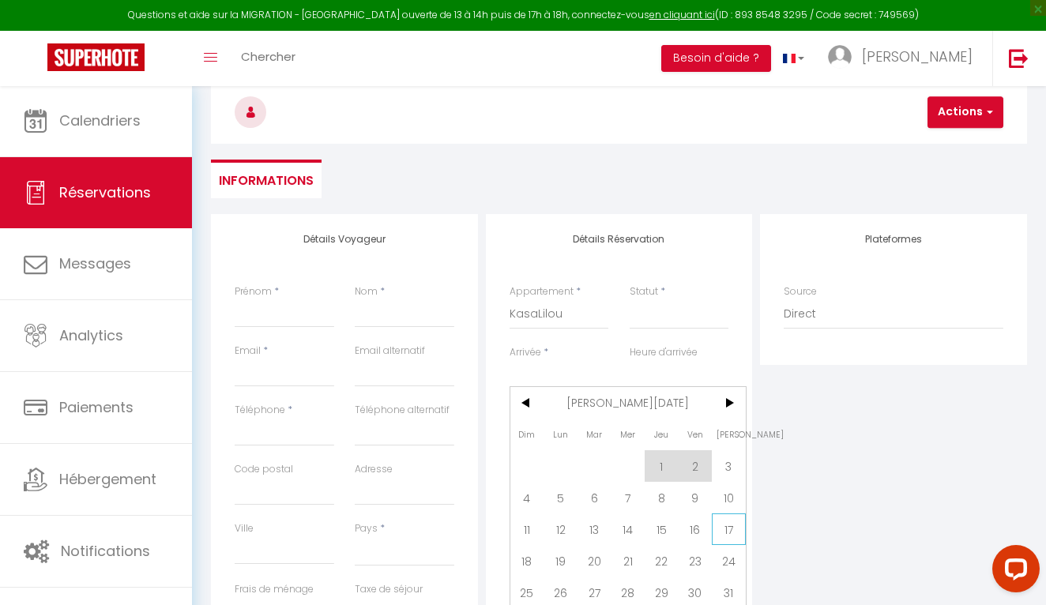
type input "[DATE]"
select select
checkbox input "false"
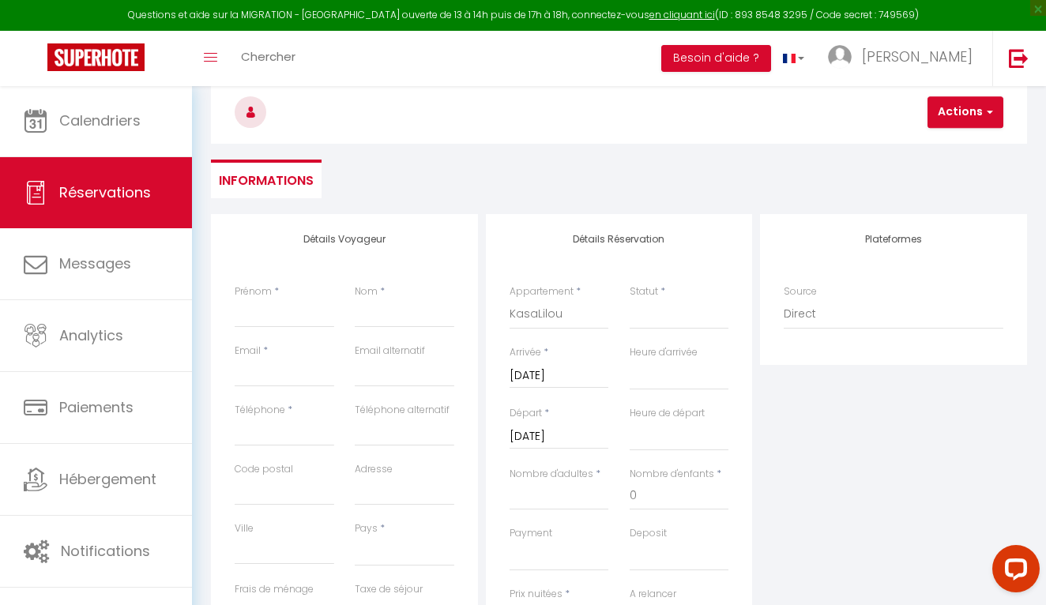
click at [573, 438] on input "[DATE]" at bounding box center [559, 437] width 100 height 21
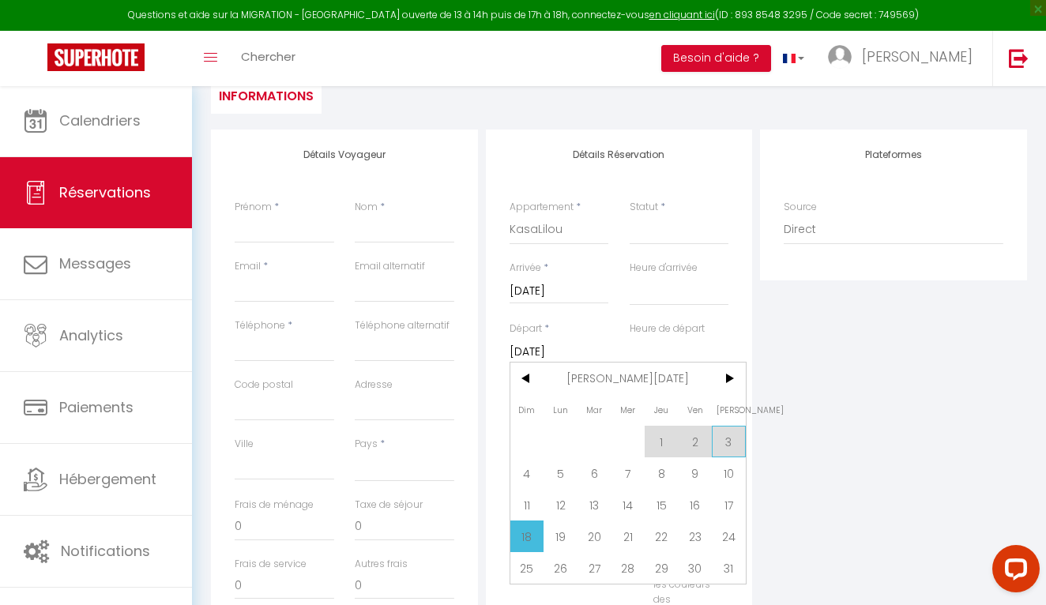
scroll to position [172, 0]
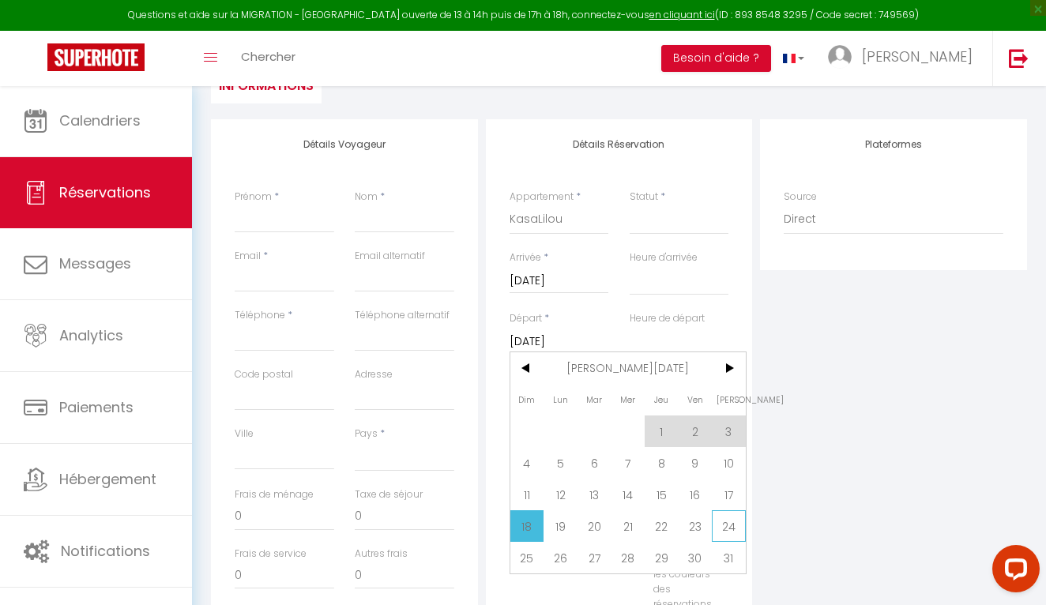
click at [720, 532] on span "24" at bounding box center [729, 526] width 34 height 32
select select
type input "[DATE]"
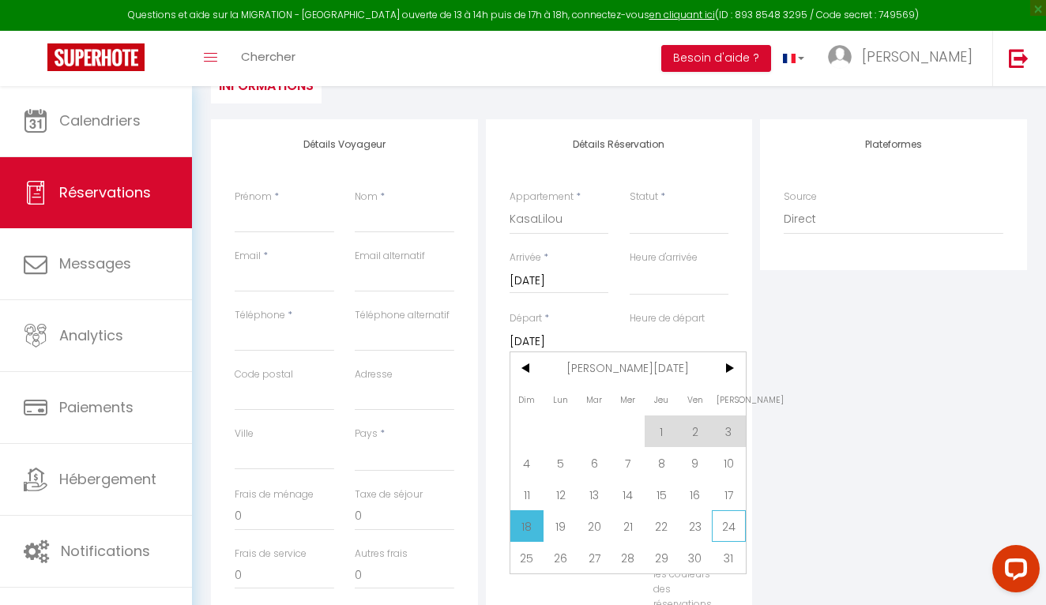
select select
checkbox input "false"
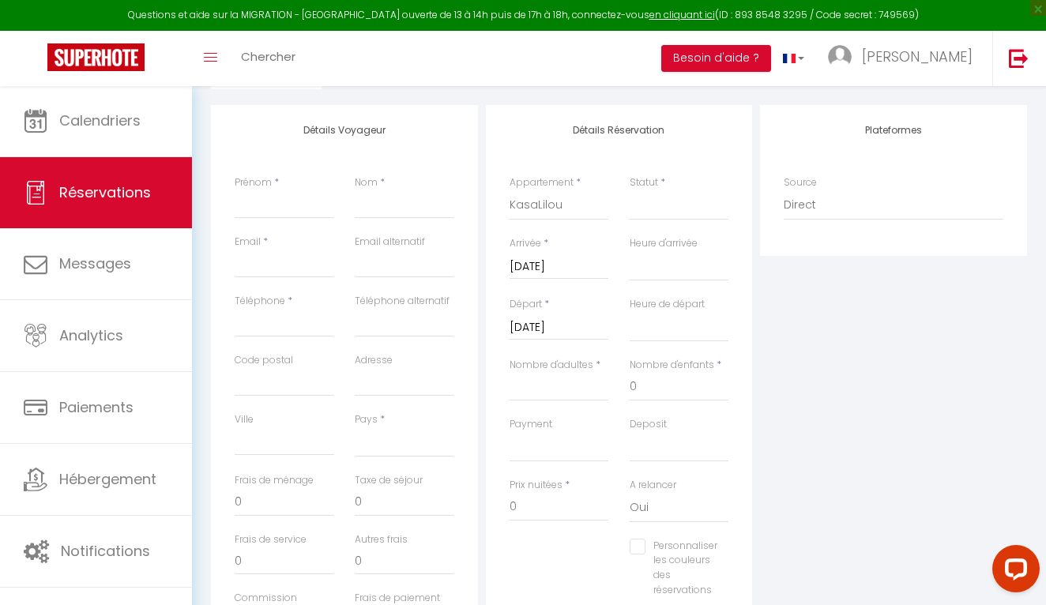
scroll to position [187, 0]
type input "8"
select select
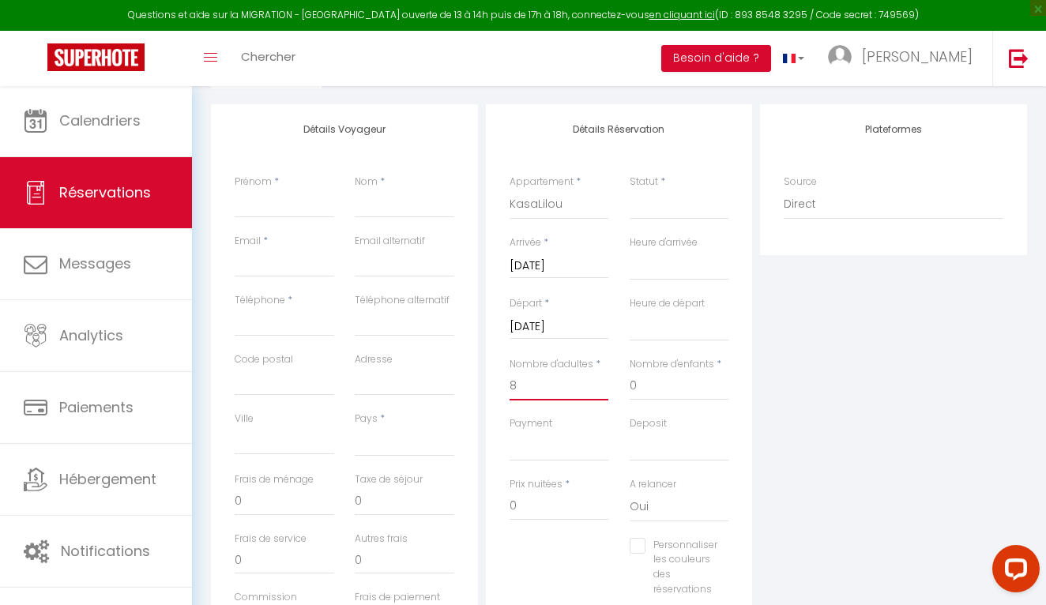
select select
checkbox input "false"
select select
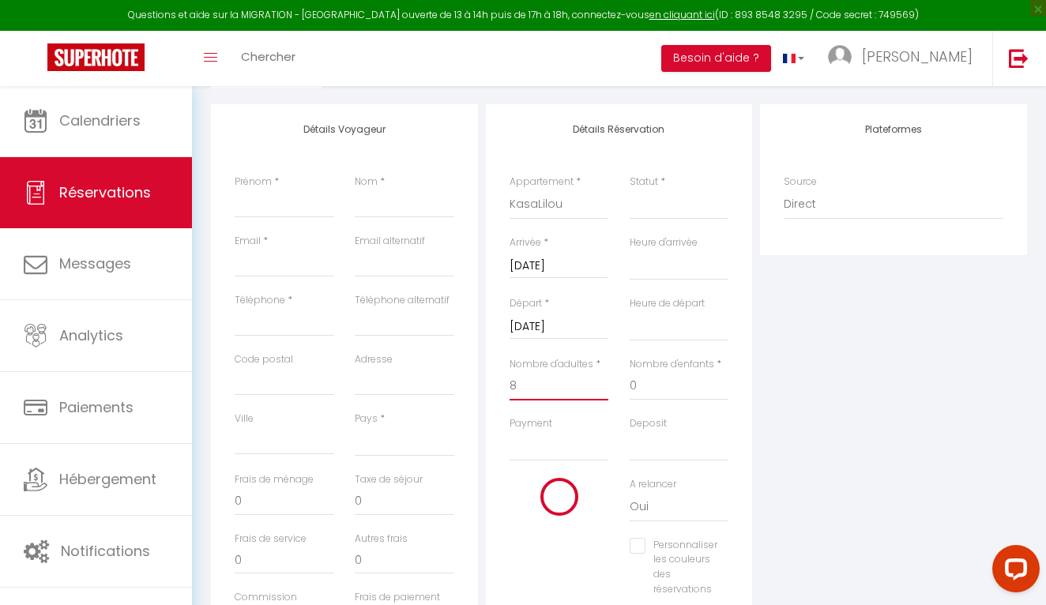
type input "280"
type input "201.6"
select select
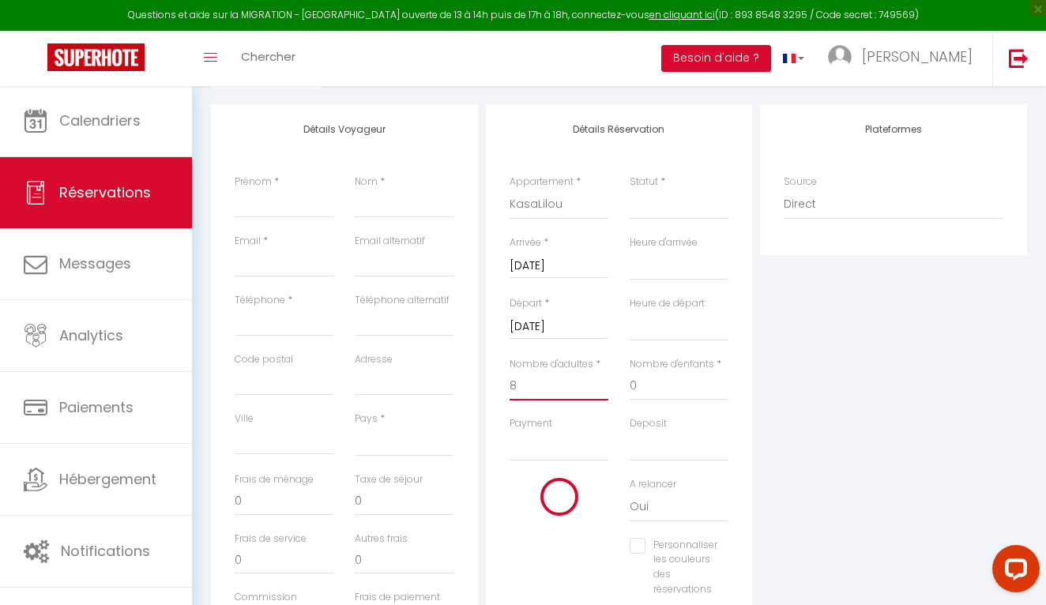
select select
type input "5090.4"
checkbox input "false"
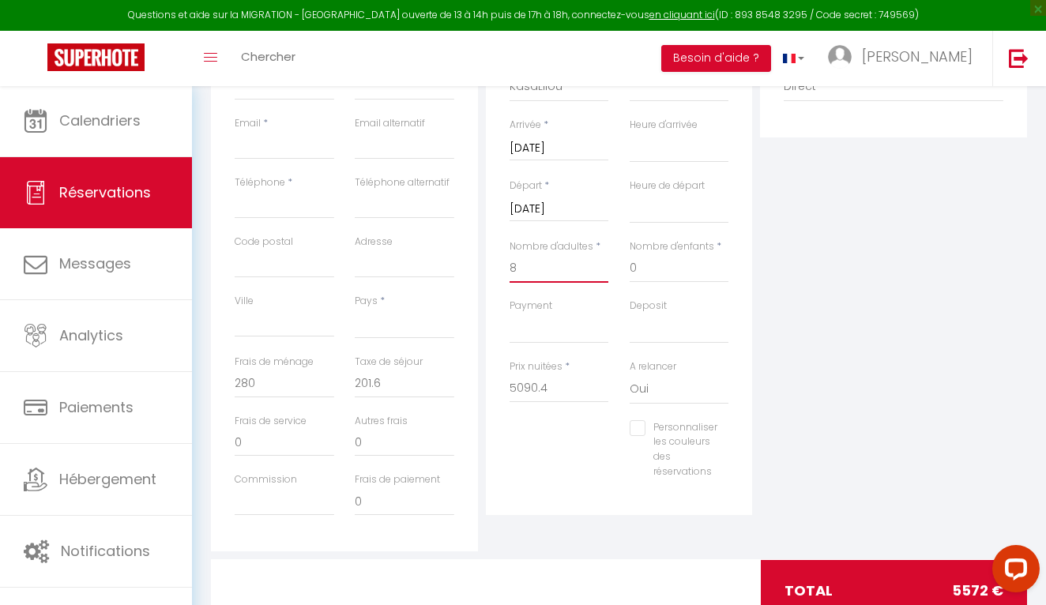
scroll to position [290, 0]
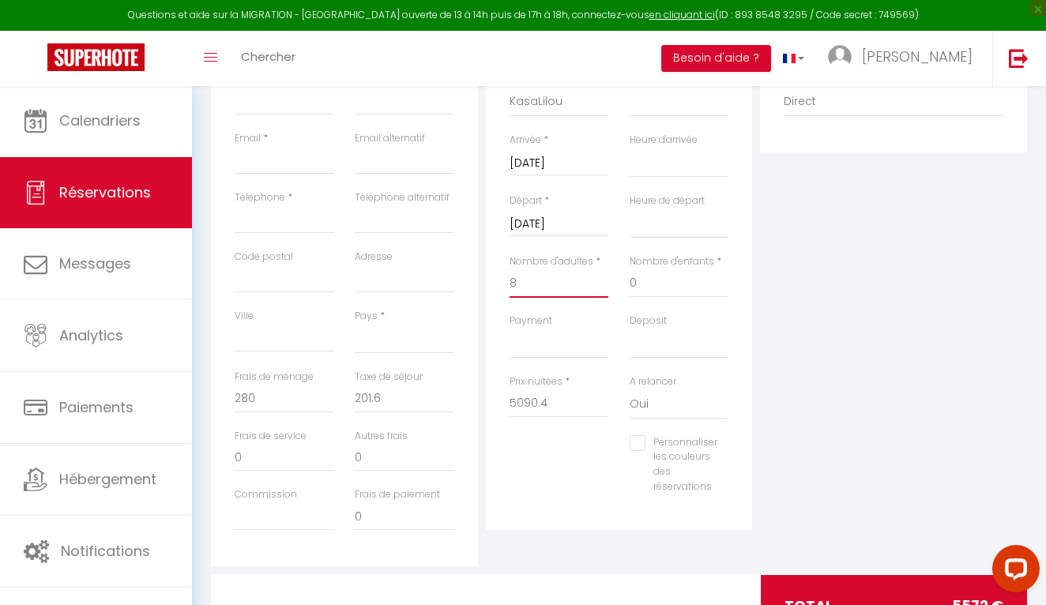
type input "8"
click at [554, 162] on input "[DATE]" at bounding box center [559, 163] width 100 height 21
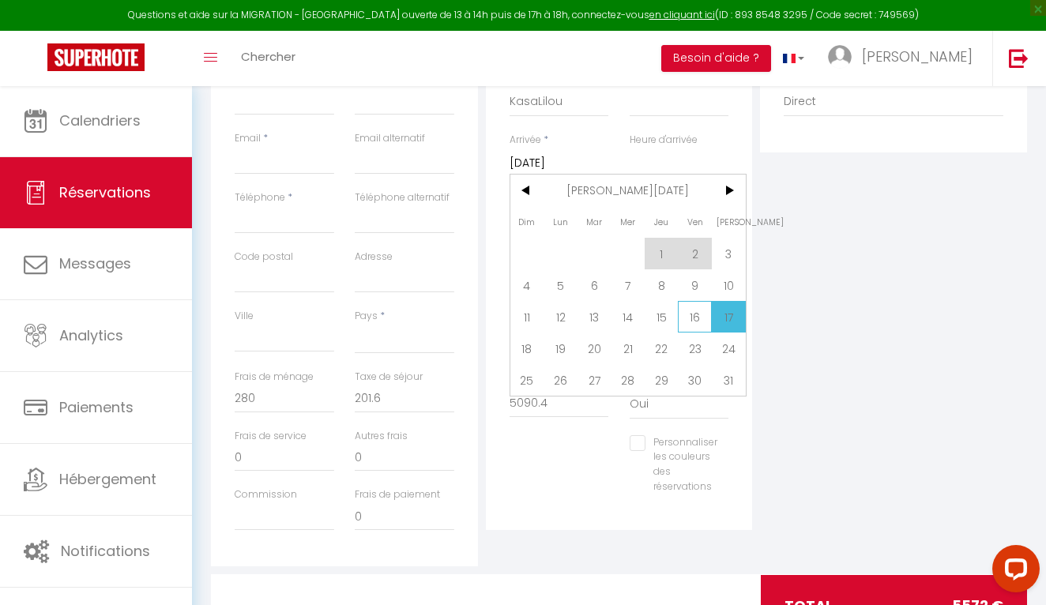
click at [702, 314] on span "16" at bounding box center [695, 317] width 34 height 32
select select
type input "[DATE]"
select select
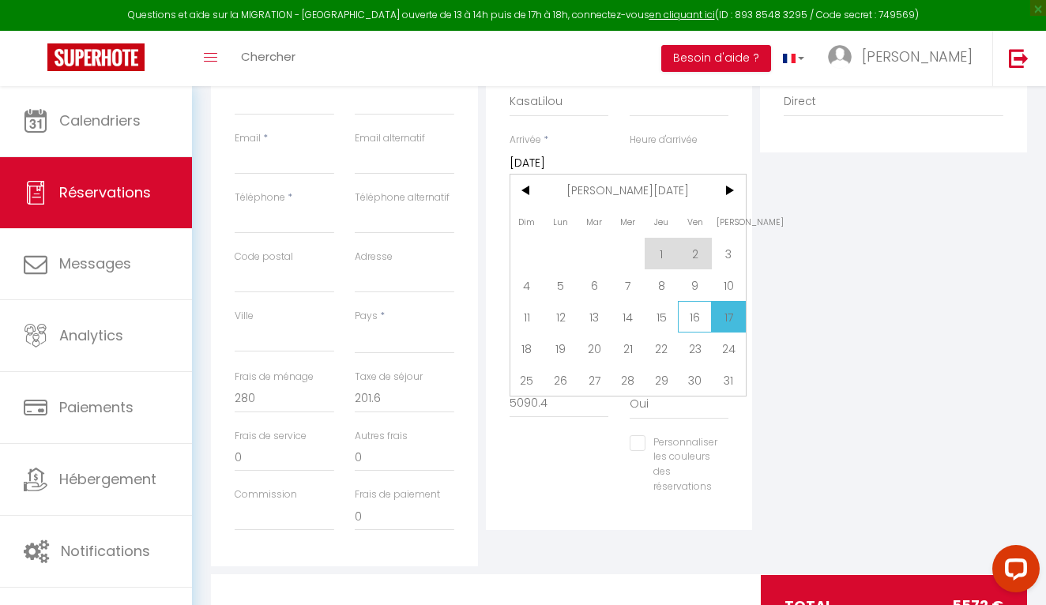
select select
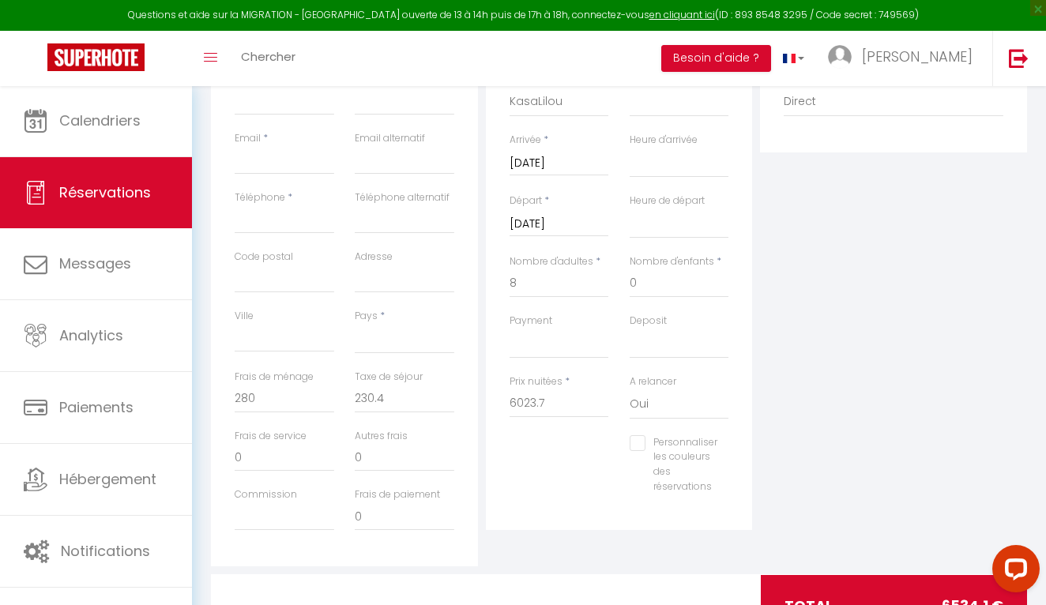
click at [555, 224] on input "[DATE]" at bounding box center [559, 224] width 100 height 21
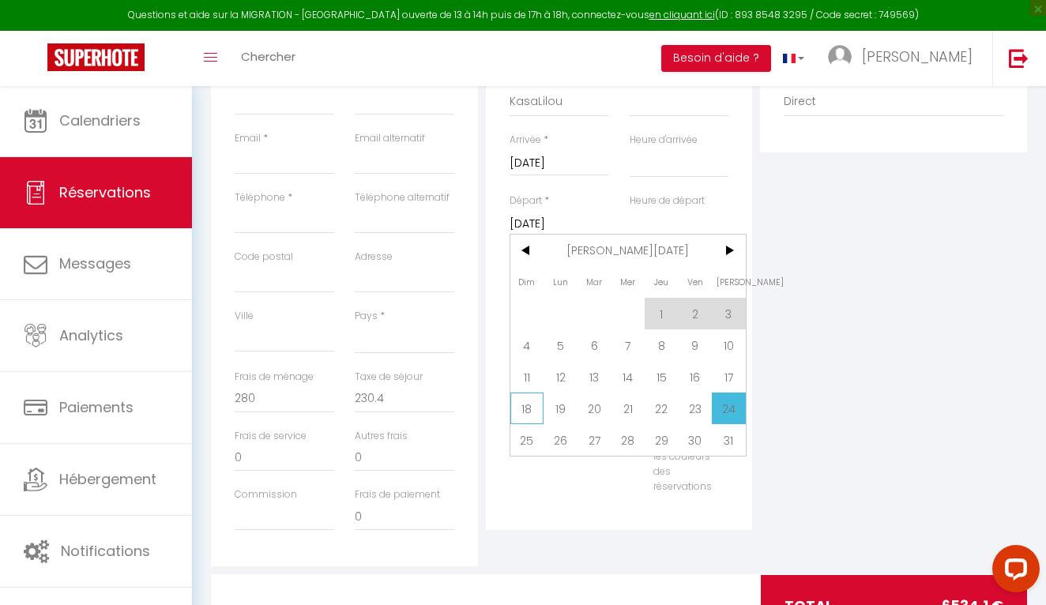
click at [531, 412] on span "18" at bounding box center [527, 409] width 34 height 32
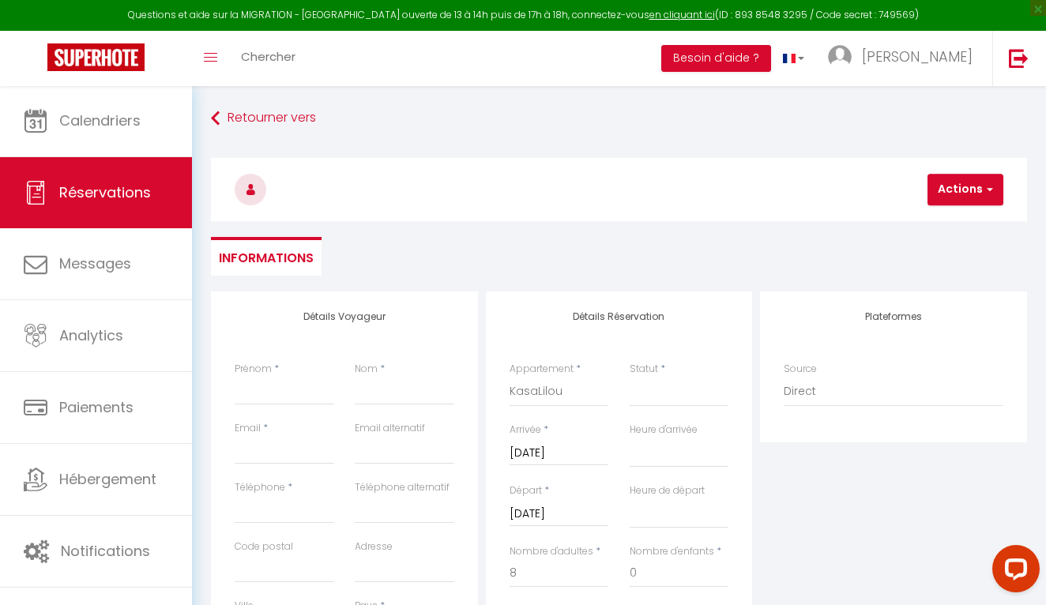
scroll to position [0, 0]
click at [263, 122] on link "Retourner vers" at bounding box center [619, 118] width 816 height 28
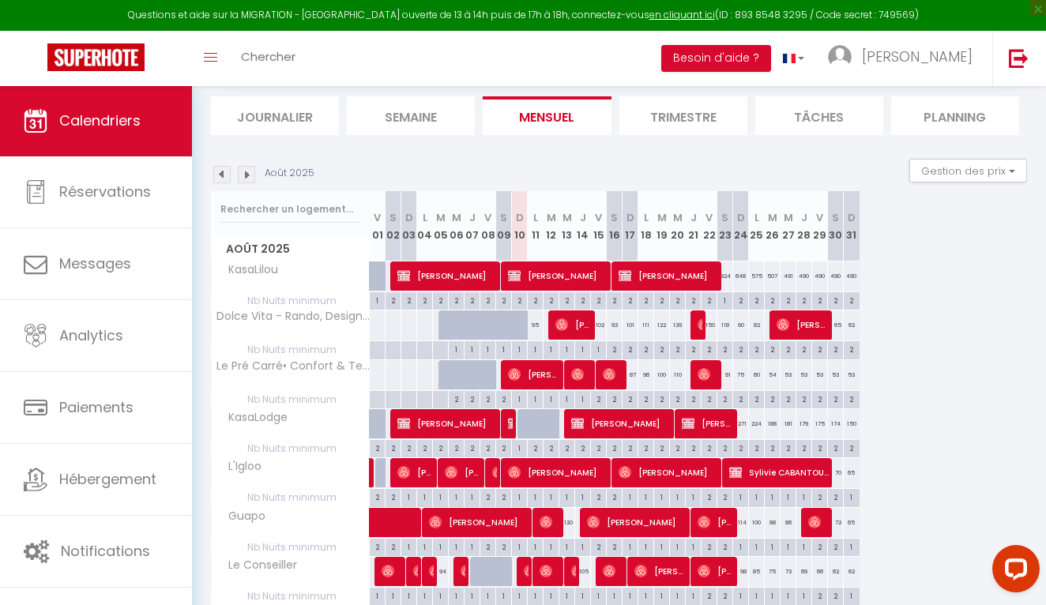
scroll to position [85, 0]
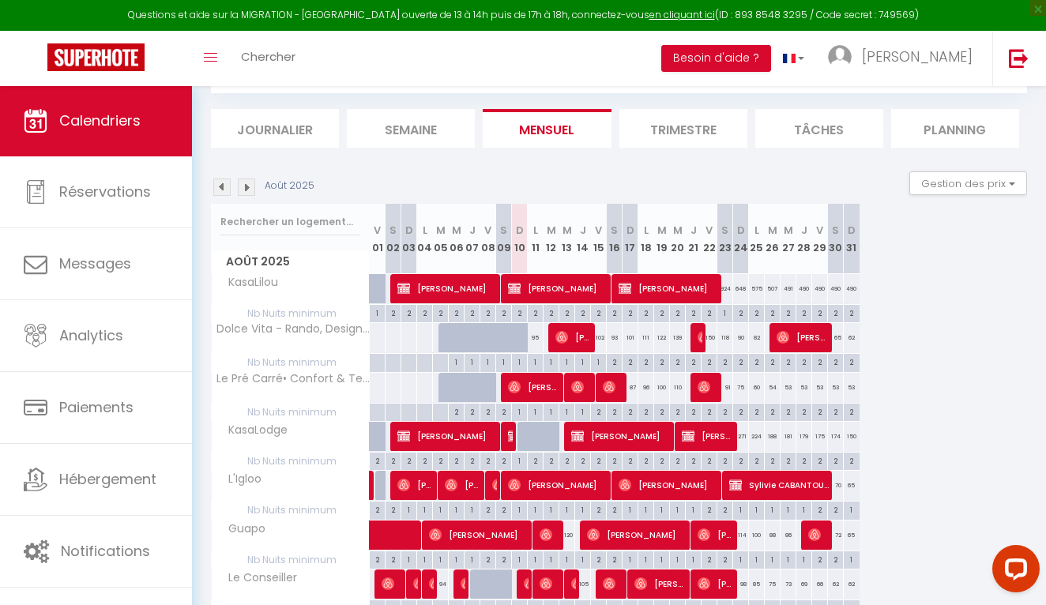
click at [242, 191] on img at bounding box center [246, 187] width 17 height 17
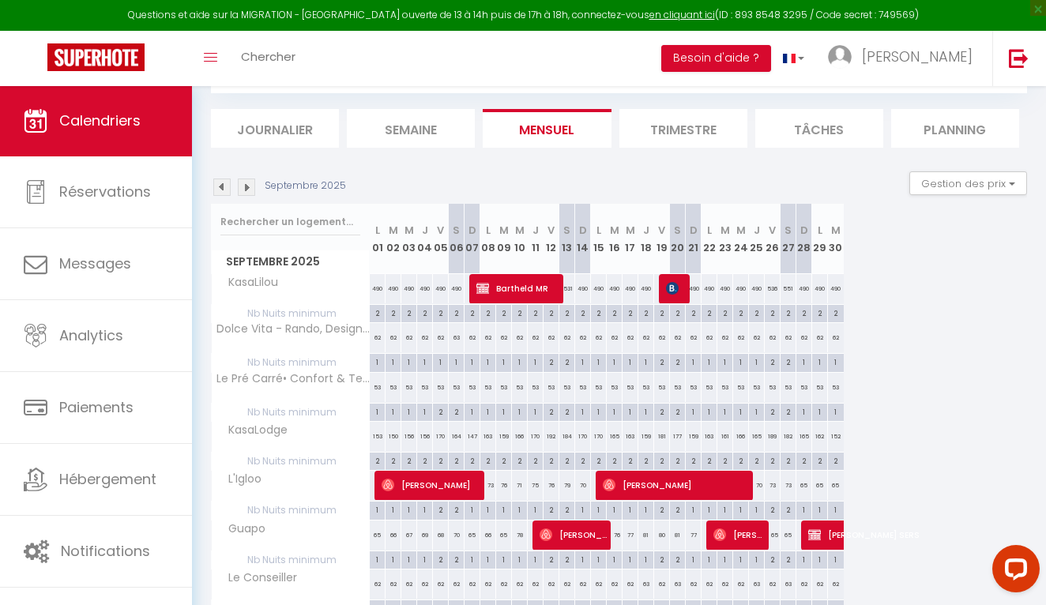
click at [242, 191] on img at bounding box center [246, 187] width 17 height 17
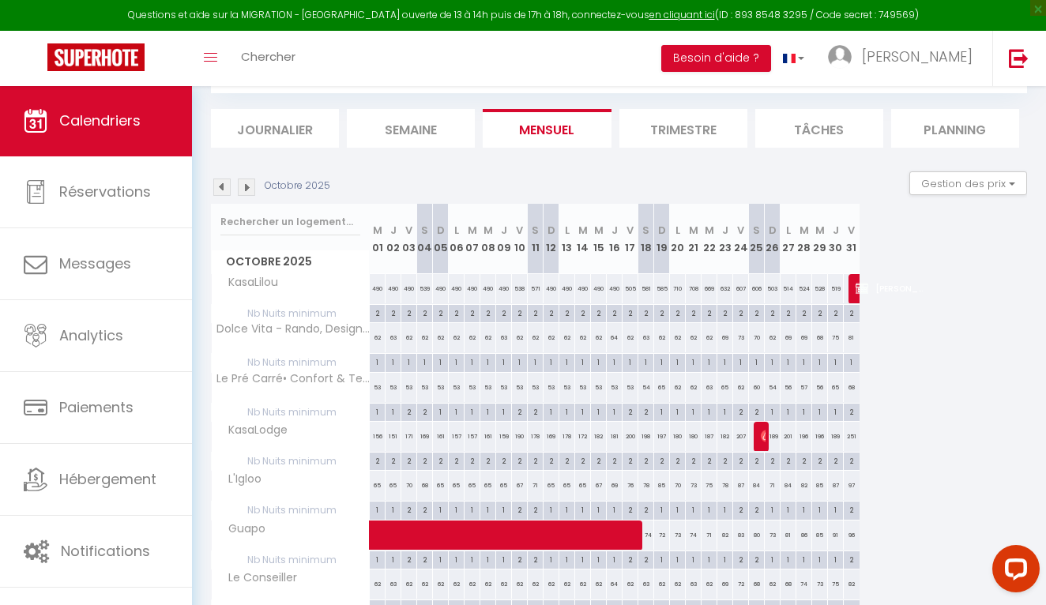
click at [242, 191] on img at bounding box center [246, 187] width 17 height 17
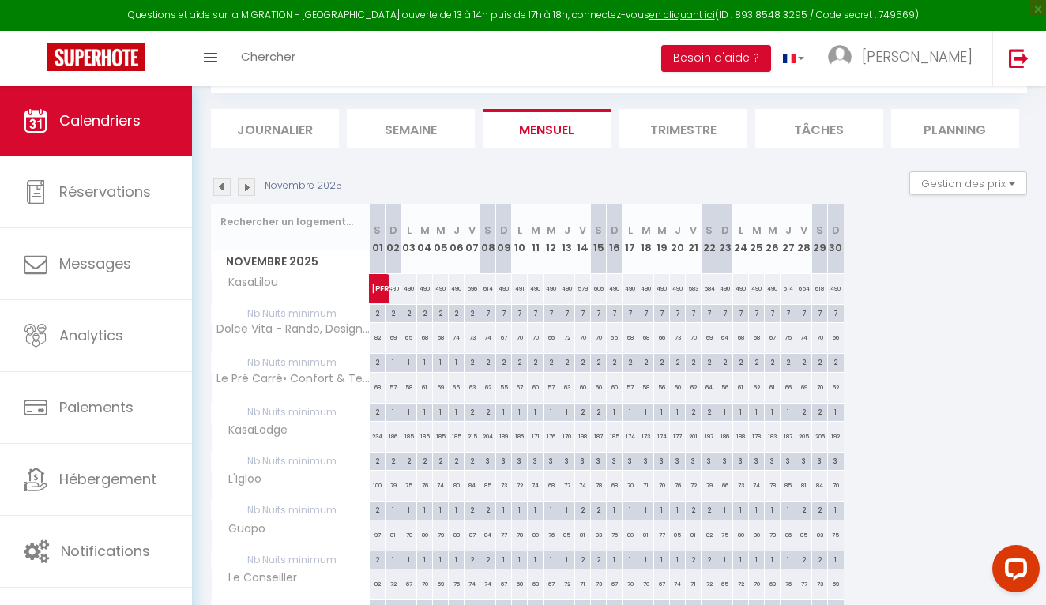
click at [242, 191] on img at bounding box center [246, 187] width 17 height 17
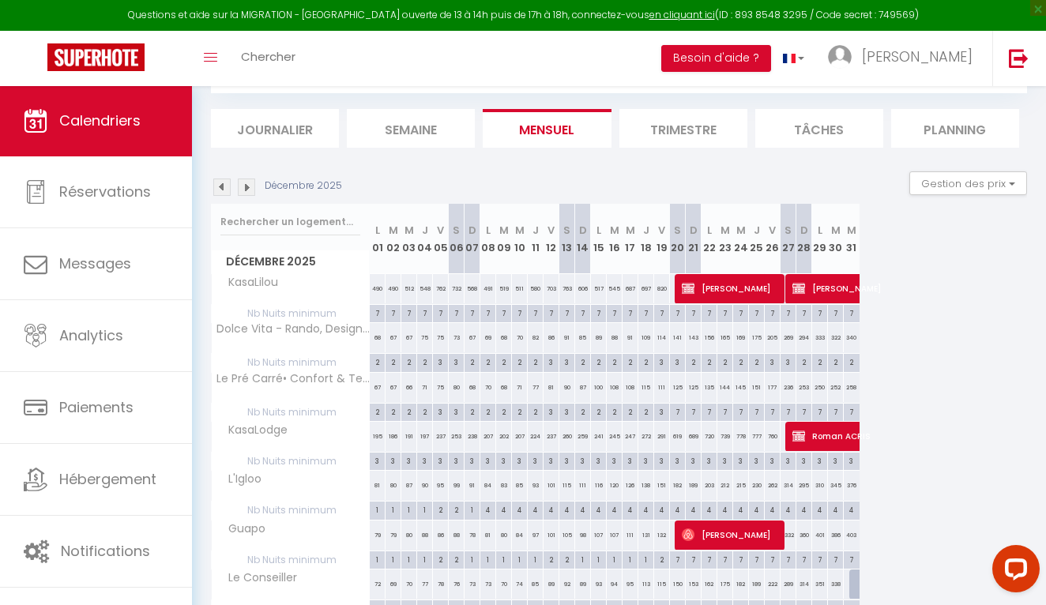
click at [242, 194] on img at bounding box center [246, 187] width 17 height 17
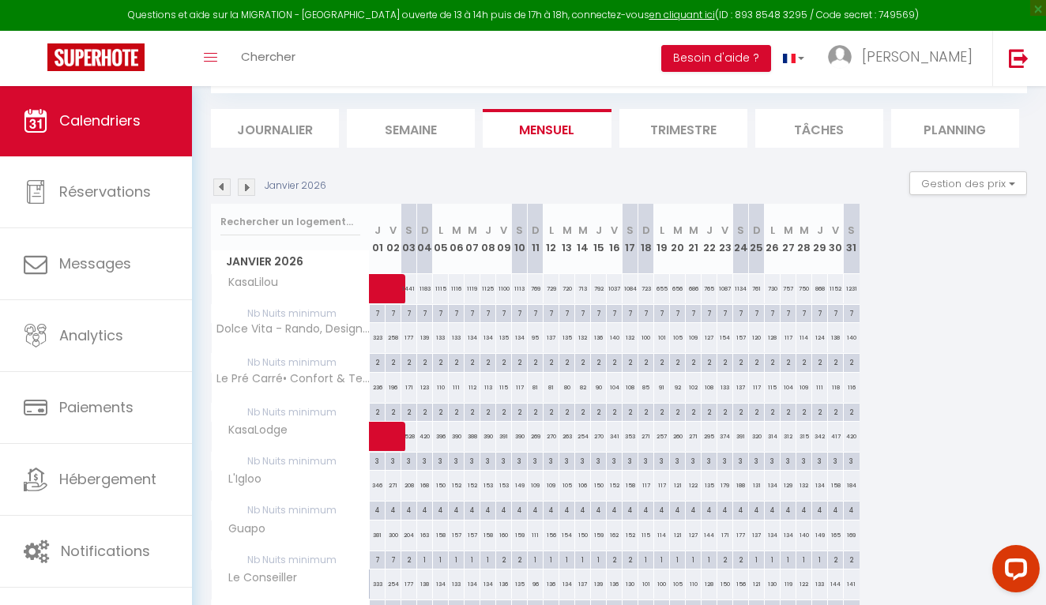
click at [242, 194] on img at bounding box center [246, 187] width 17 height 17
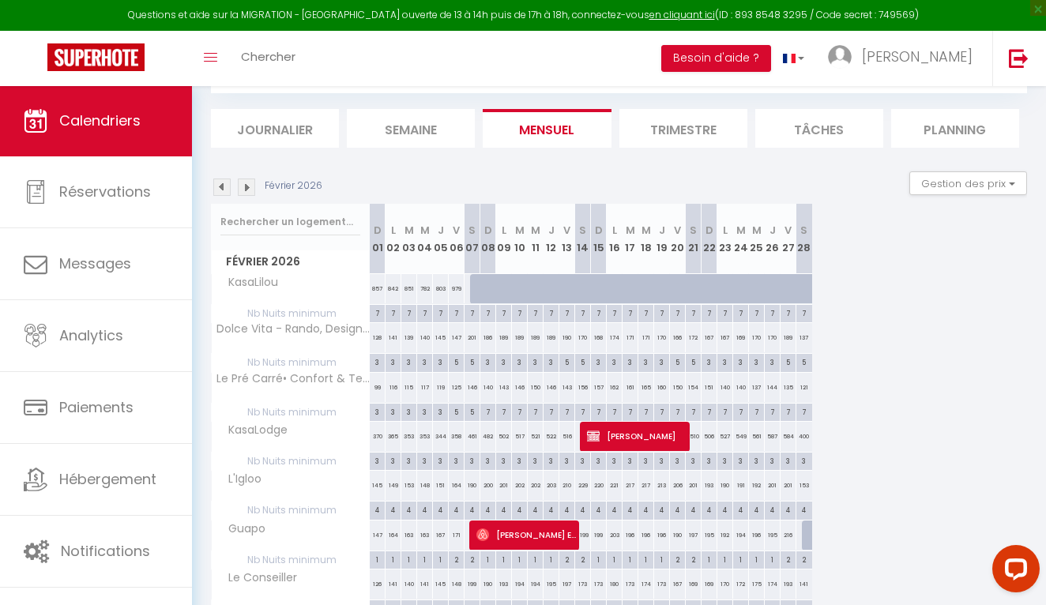
click at [475, 290] on div at bounding box center [478, 289] width 16 height 30
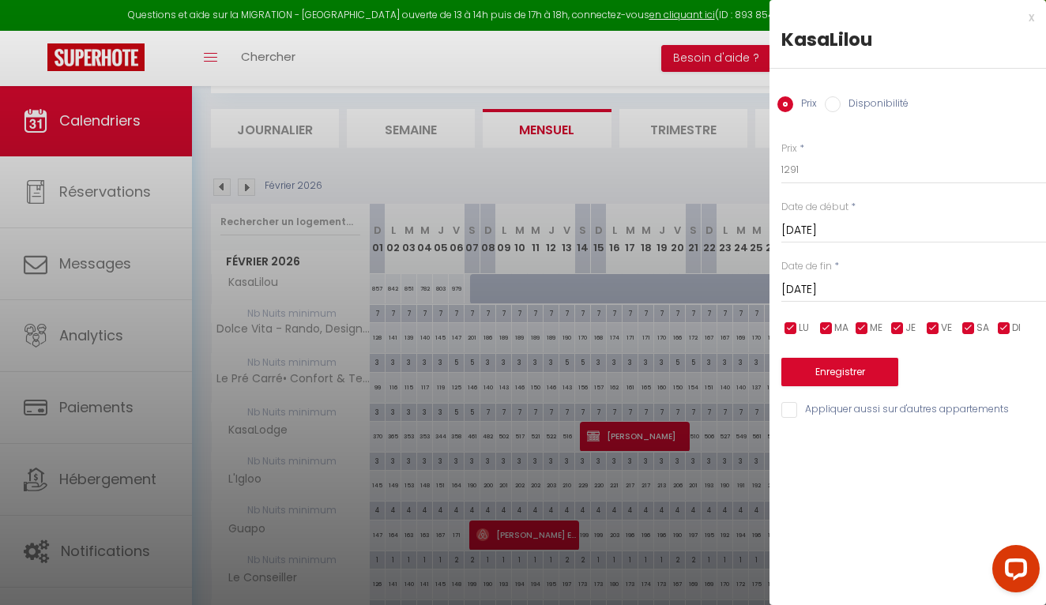
click at [829, 289] on input "[DATE]" at bounding box center [913, 290] width 265 height 21
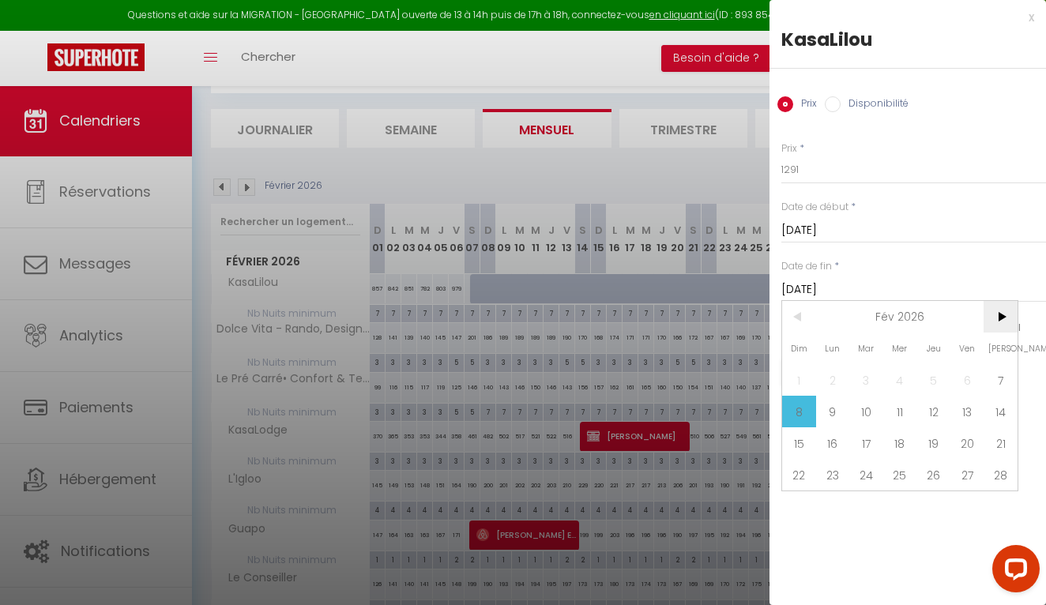
click at [994, 319] on span ">" at bounding box center [1000, 317] width 34 height 32
click at [1002, 382] on span "7" at bounding box center [1000, 380] width 34 height 32
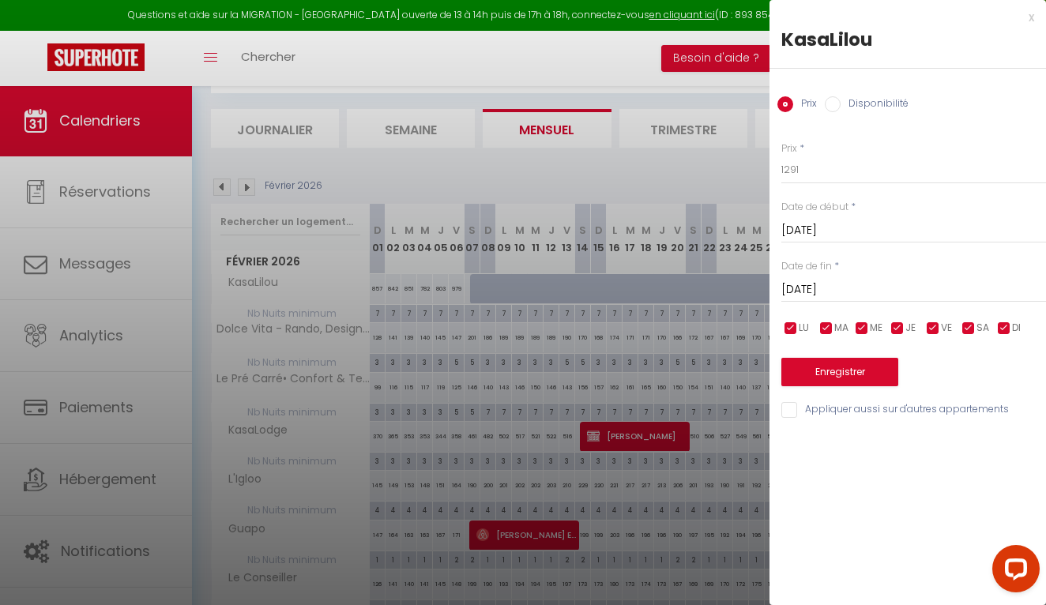
click at [848, 101] on label "Disponibilité" at bounding box center [874, 104] width 68 height 17
click at [840, 101] on input "Disponibilité" at bounding box center [833, 104] width 16 height 16
click at [842, 365] on button "Enregistrer" at bounding box center [839, 373] width 117 height 28
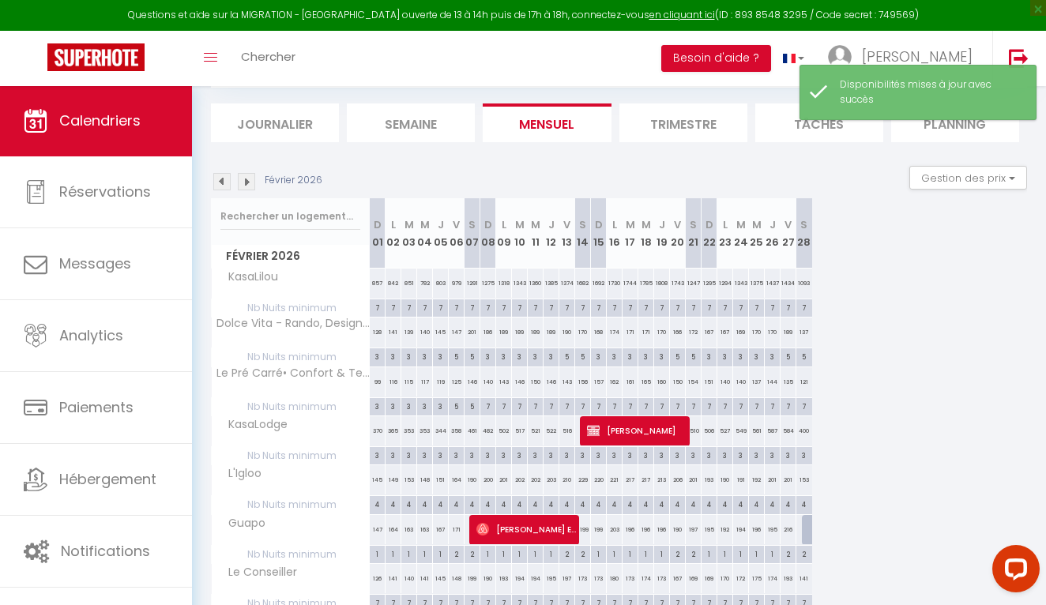
scroll to position [79, 0]
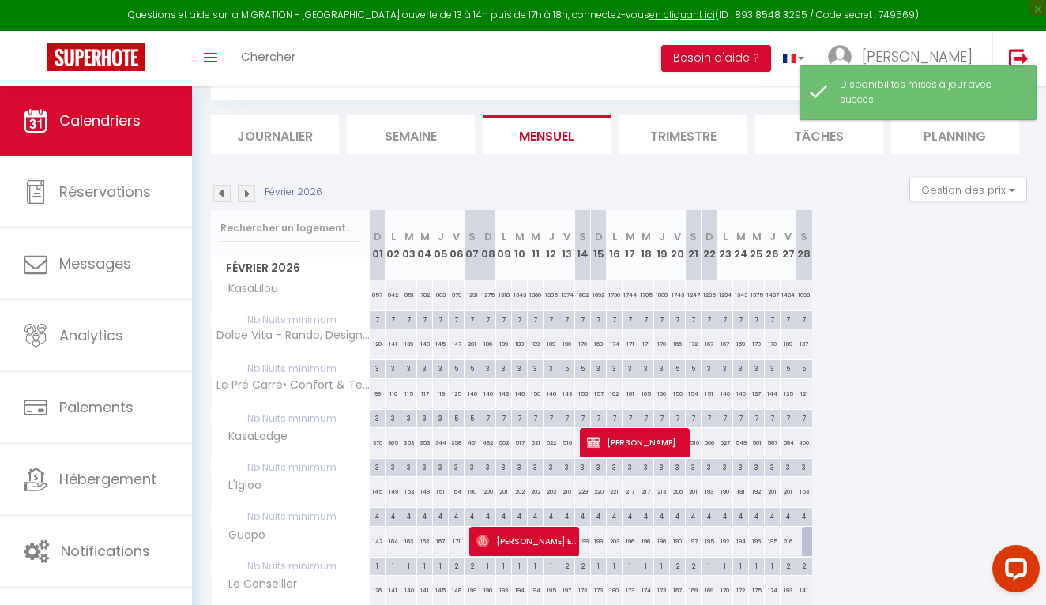
click at [249, 194] on img at bounding box center [246, 193] width 17 height 17
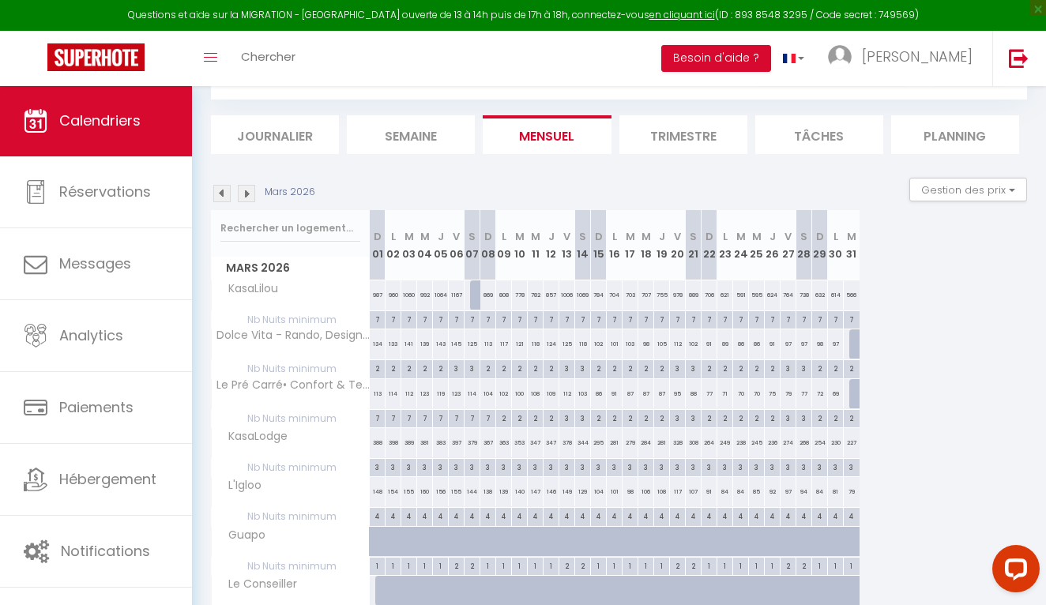
click at [474, 299] on div at bounding box center [478, 295] width 16 height 30
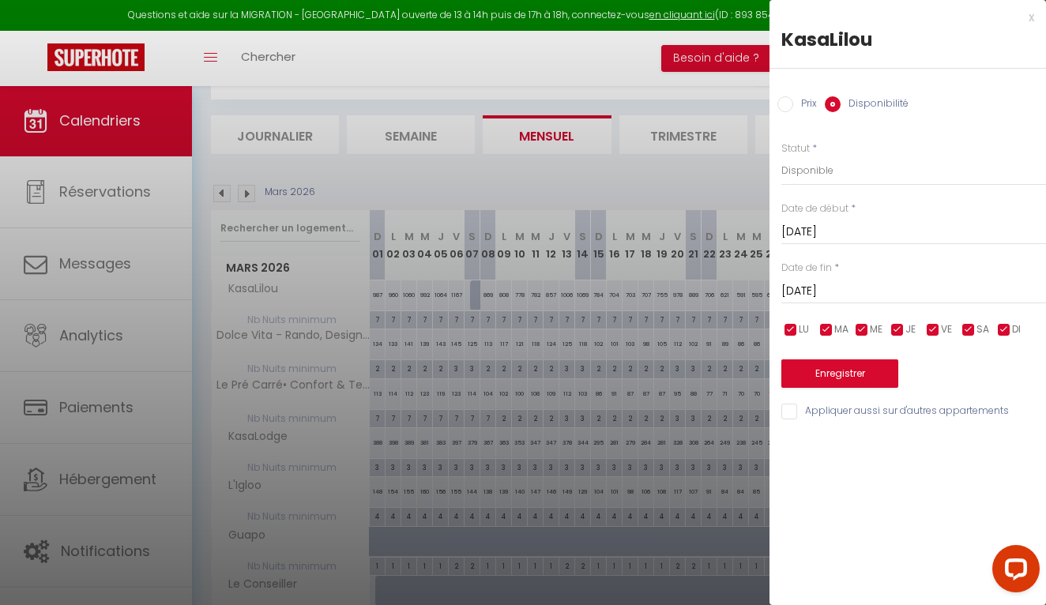
click at [821, 373] on button "Enregistrer" at bounding box center [839, 373] width 117 height 28
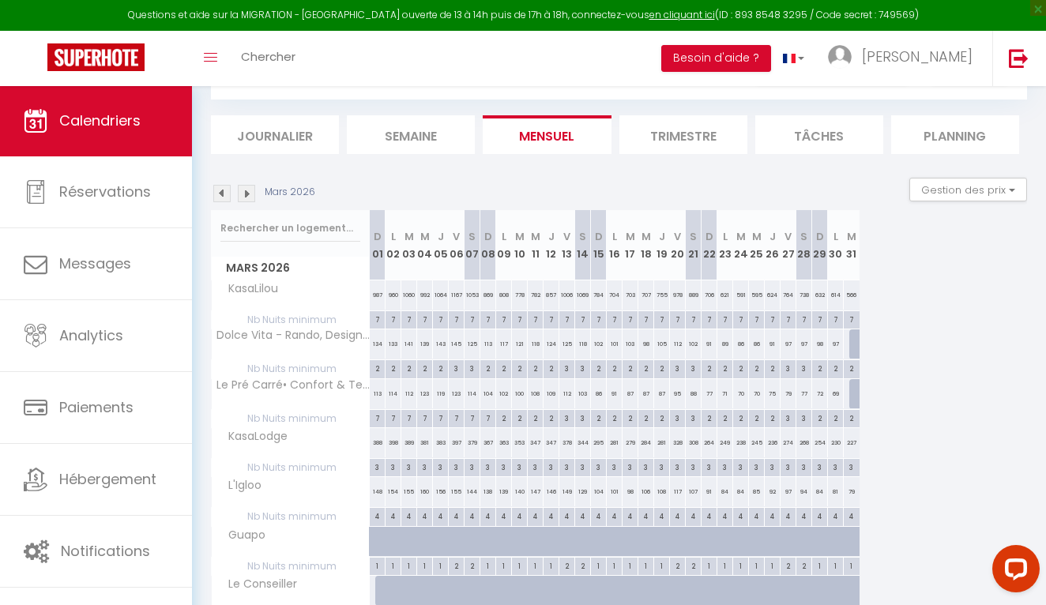
click at [250, 194] on img at bounding box center [246, 193] width 17 height 17
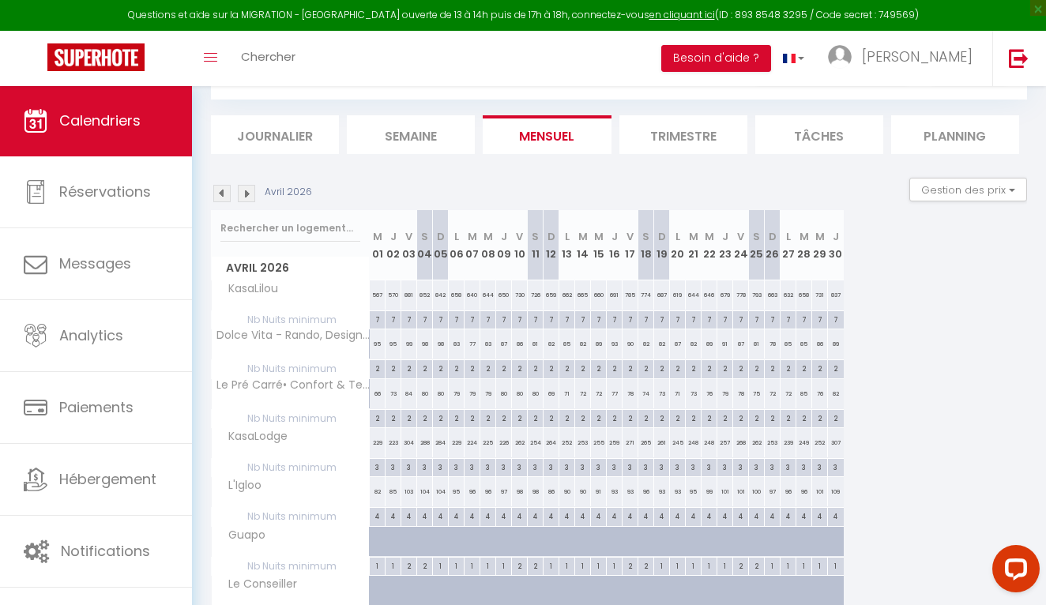
click at [226, 194] on img at bounding box center [221, 193] width 17 height 17
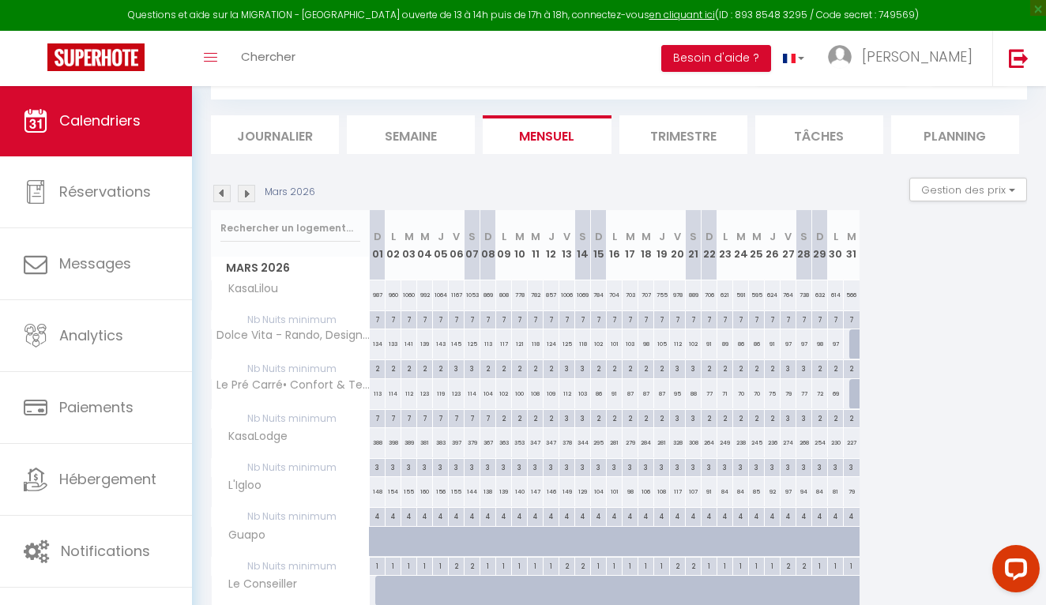
click at [226, 194] on img at bounding box center [221, 193] width 17 height 17
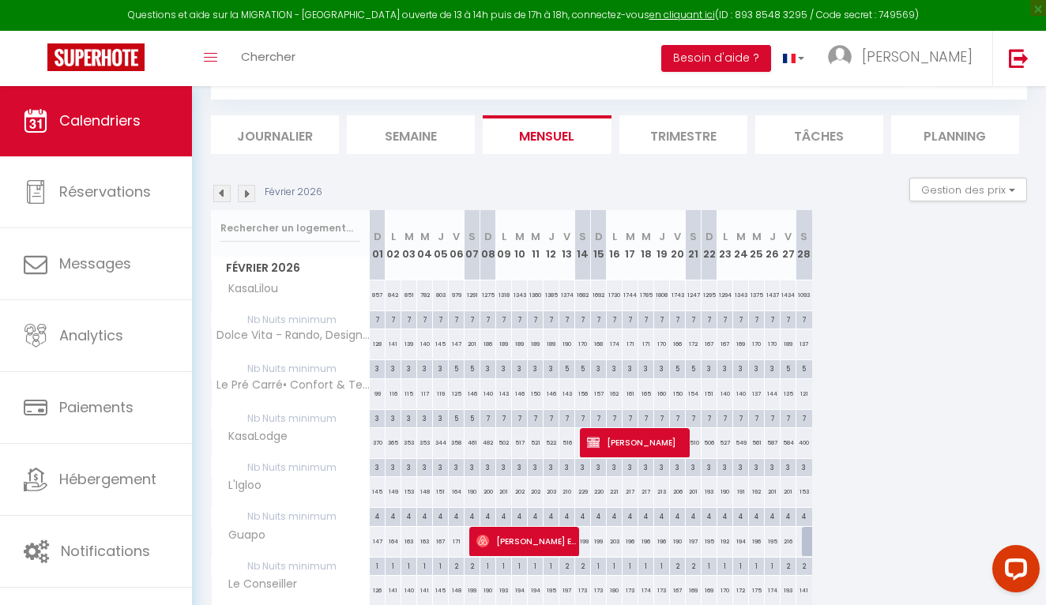
click at [226, 193] on img at bounding box center [221, 193] width 17 height 17
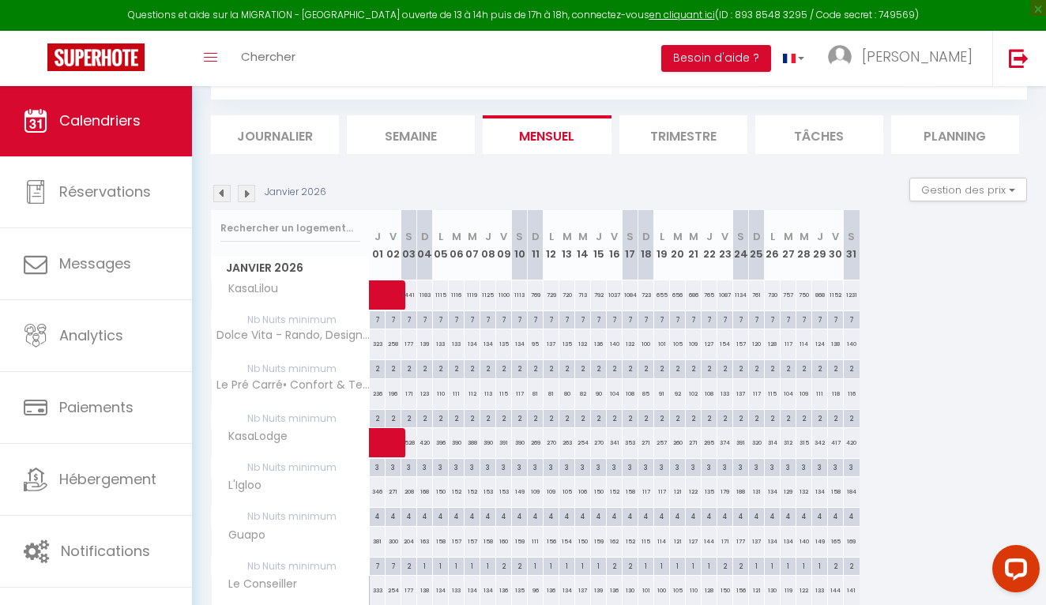
click at [226, 193] on img at bounding box center [221, 193] width 17 height 17
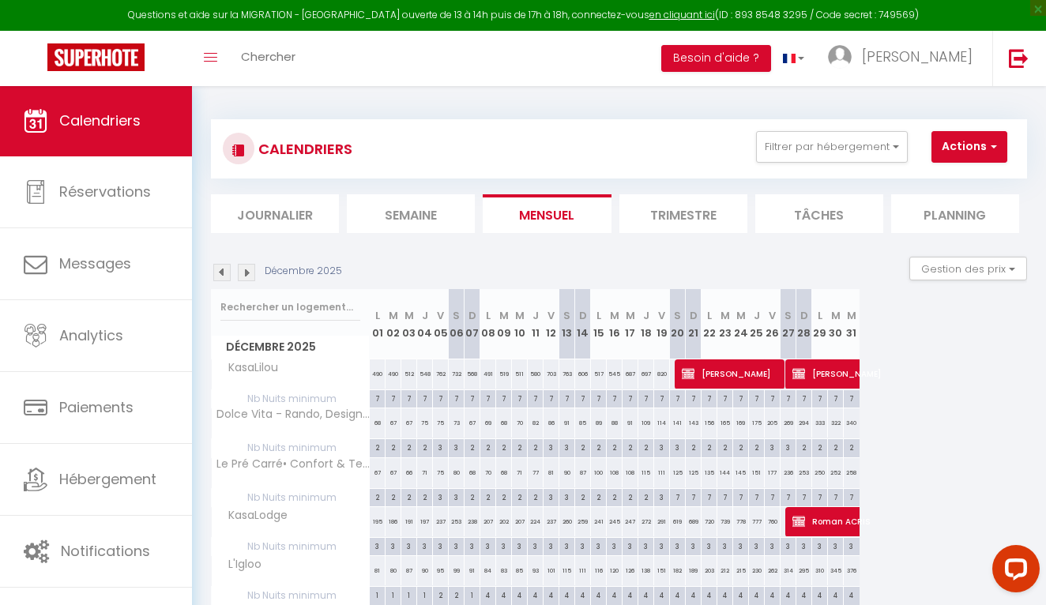
scroll to position [0, 0]
click at [982, 148] on button "Actions" at bounding box center [969, 147] width 76 height 32
click at [968, 179] on link "Nouvelle réservation" at bounding box center [975, 183] width 137 height 24
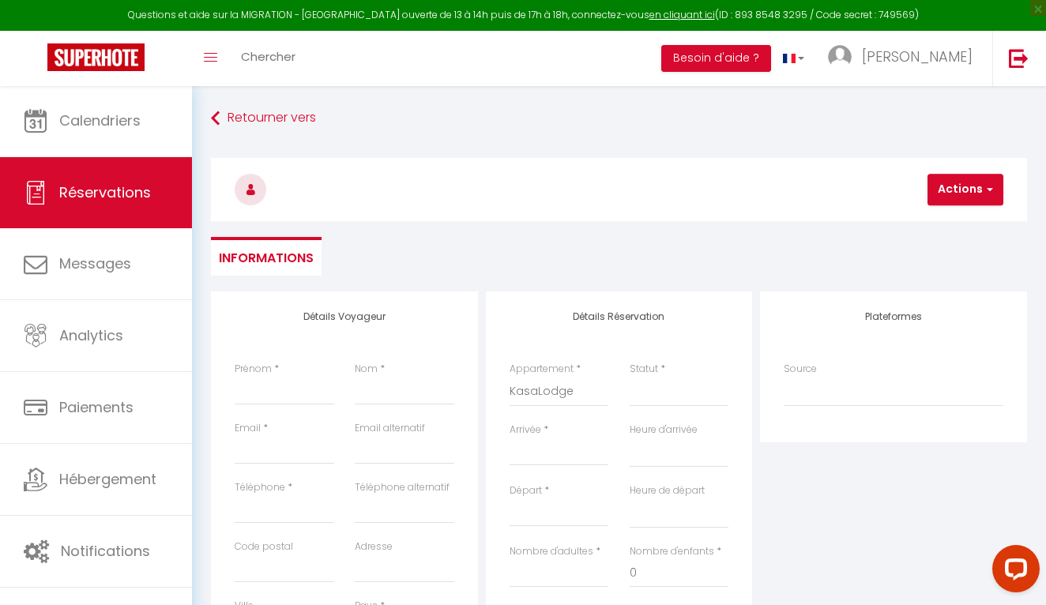
click at [555, 449] on input "Arrivée" at bounding box center [559, 453] width 100 height 21
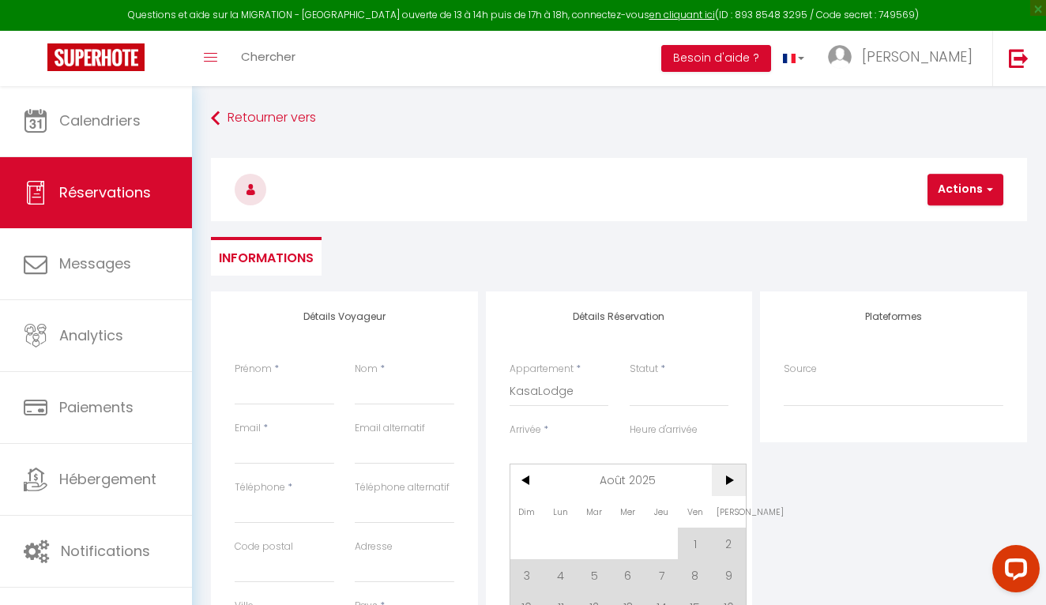
click at [719, 482] on span ">" at bounding box center [729, 480] width 34 height 32
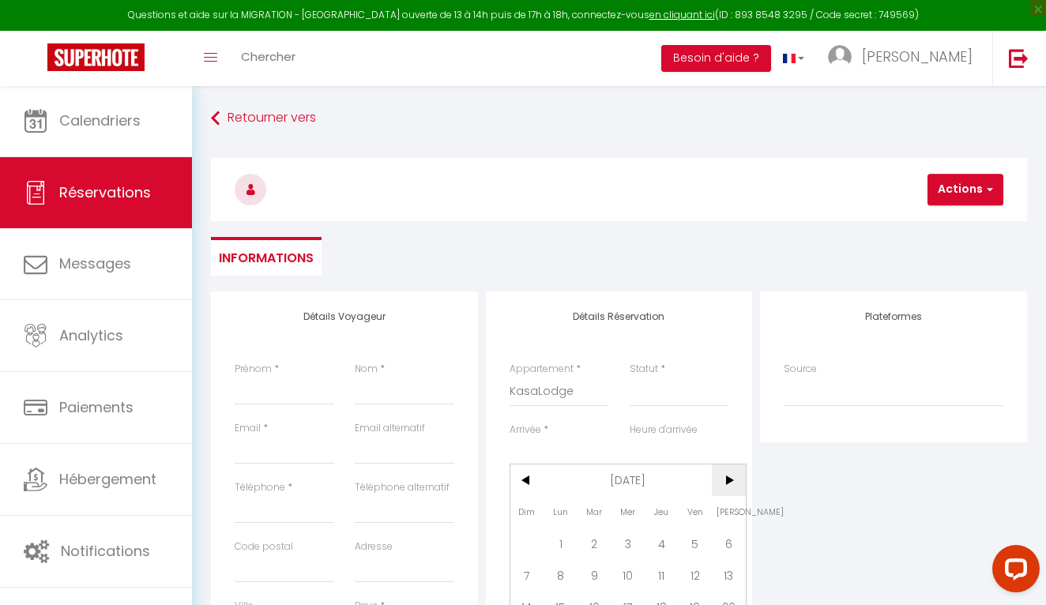
click at [719, 482] on span ">" at bounding box center [729, 480] width 34 height 32
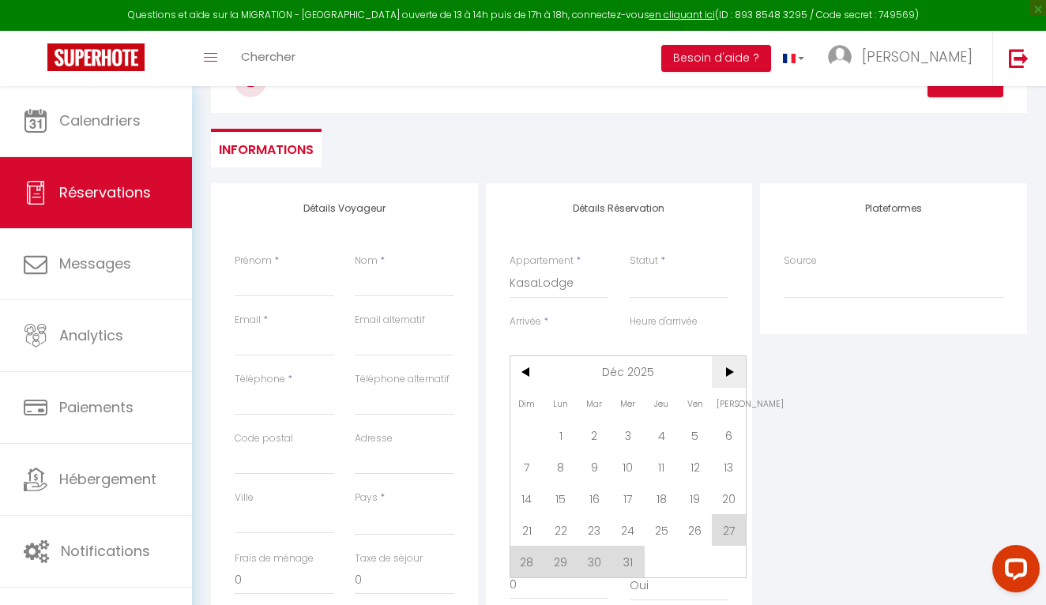
scroll to position [118, 0]
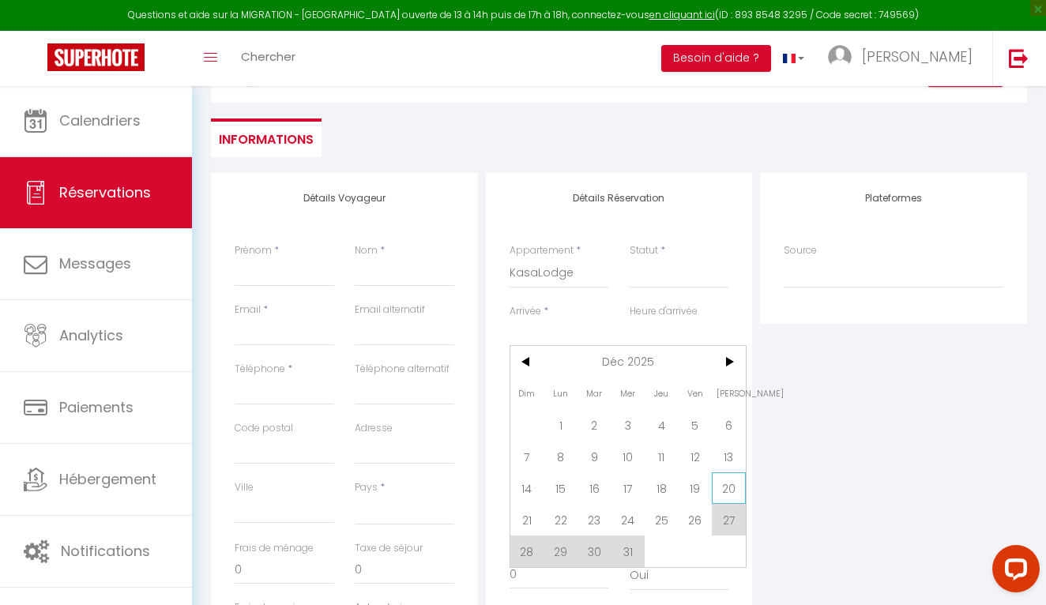
click at [722, 482] on span "20" at bounding box center [729, 488] width 34 height 32
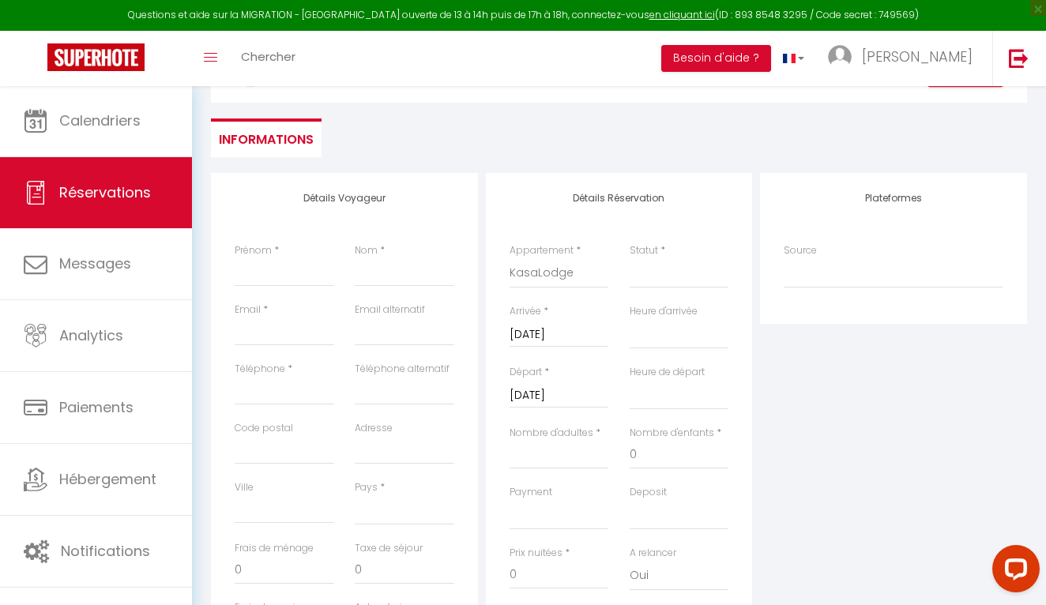
click at [528, 390] on input "[DATE]" at bounding box center [559, 395] width 100 height 21
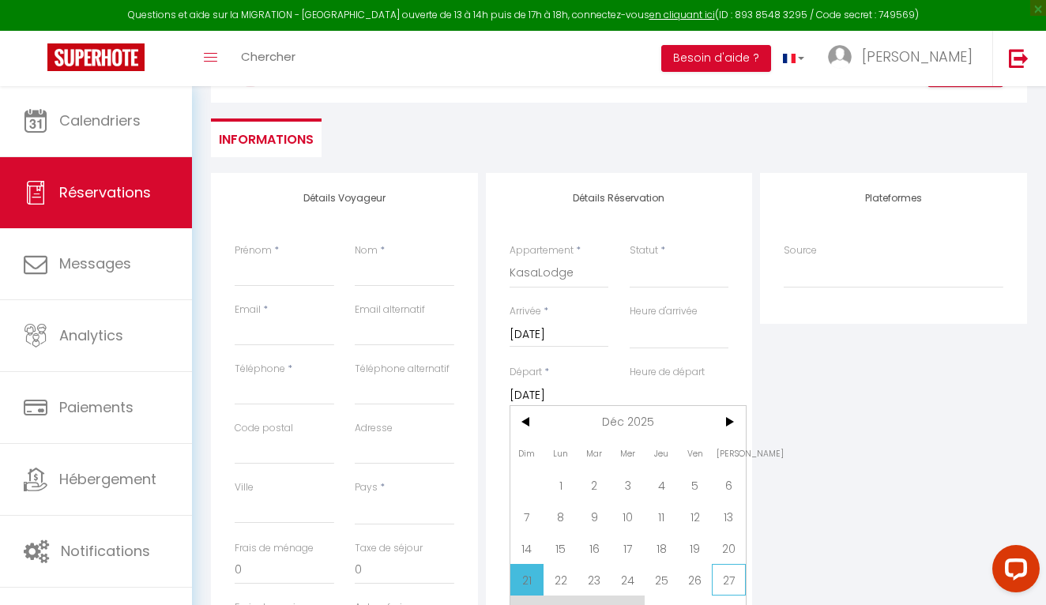
click at [731, 577] on span "27" at bounding box center [729, 580] width 34 height 32
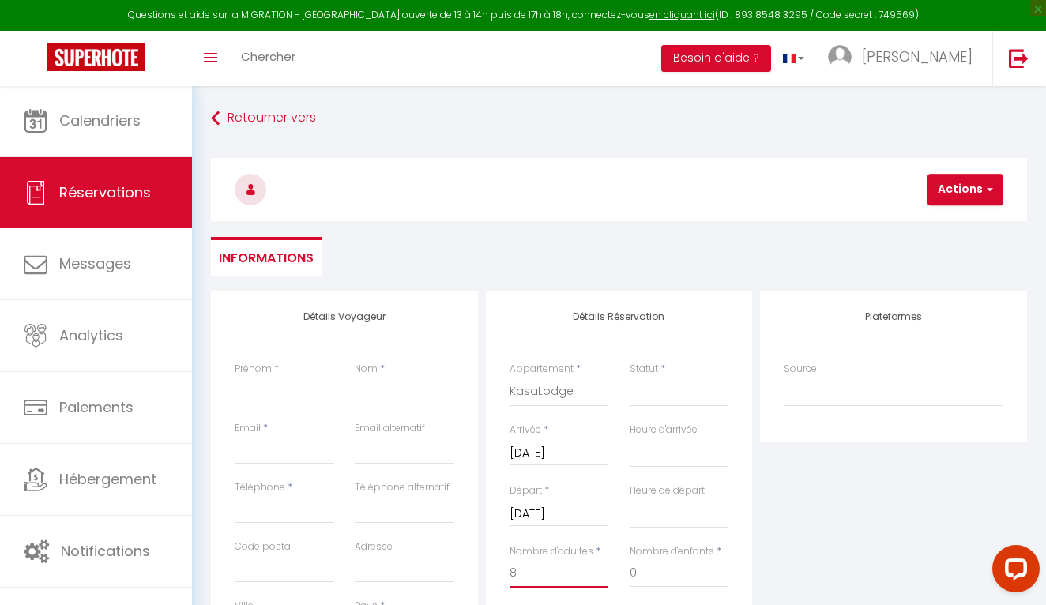
scroll to position [0, 0]
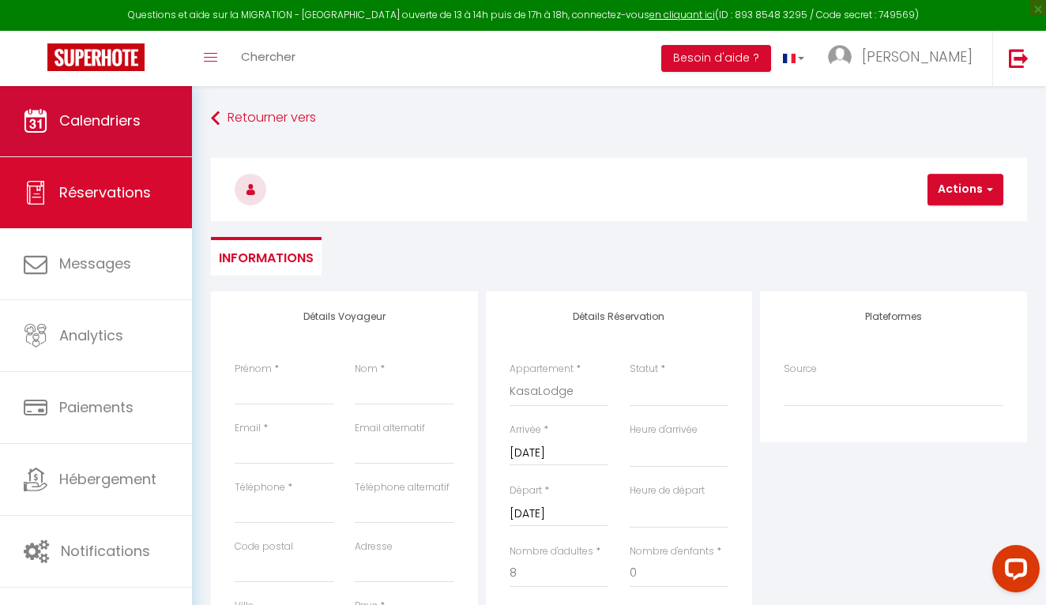
click at [104, 134] on link "Calendriers" at bounding box center [96, 120] width 192 height 71
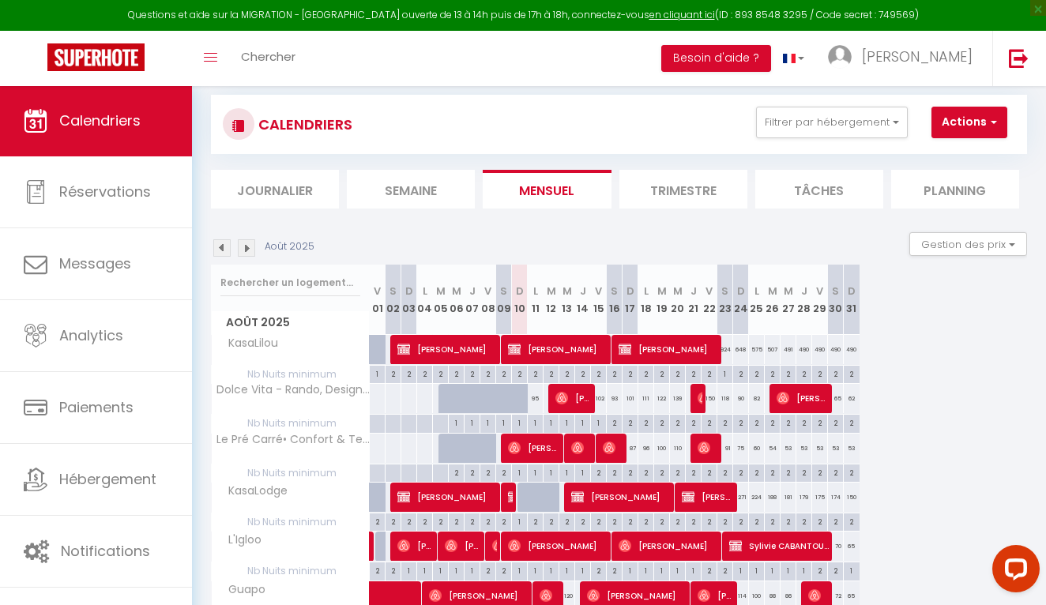
scroll to position [10, 0]
